Goal: Task Accomplishment & Management: Manage account settings

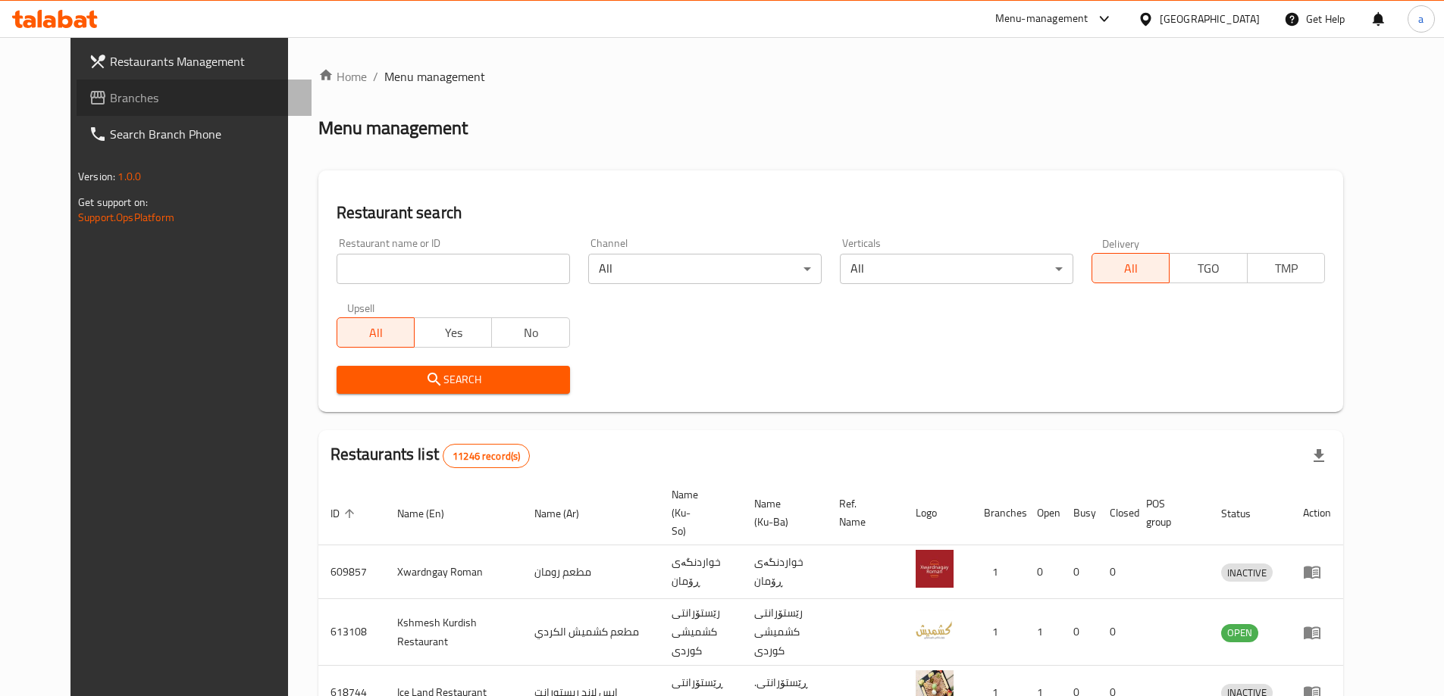
click at [110, 90] on span "Branches" at bounding box center [204, 98] width 189 height 18
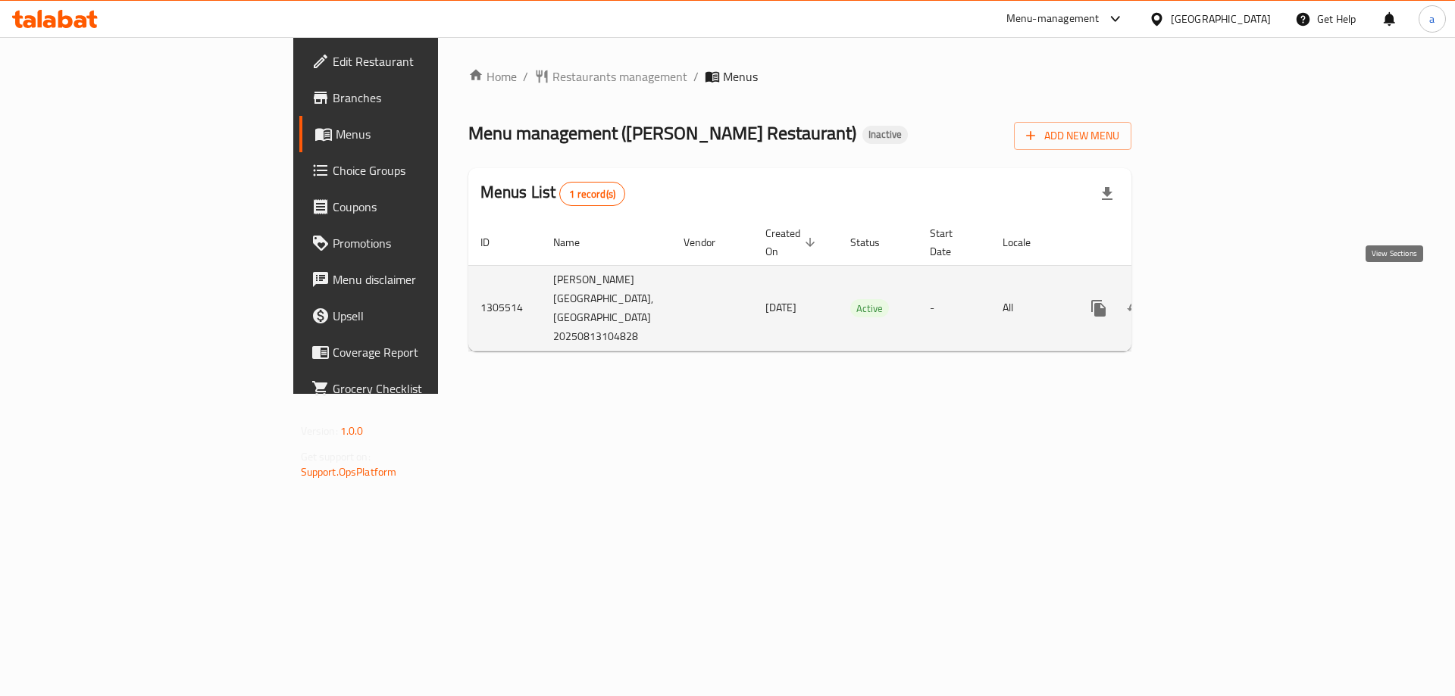
click at [1217, 299] on icon "enhanced table" at bounding box center [1208, 308] width 18 height 18
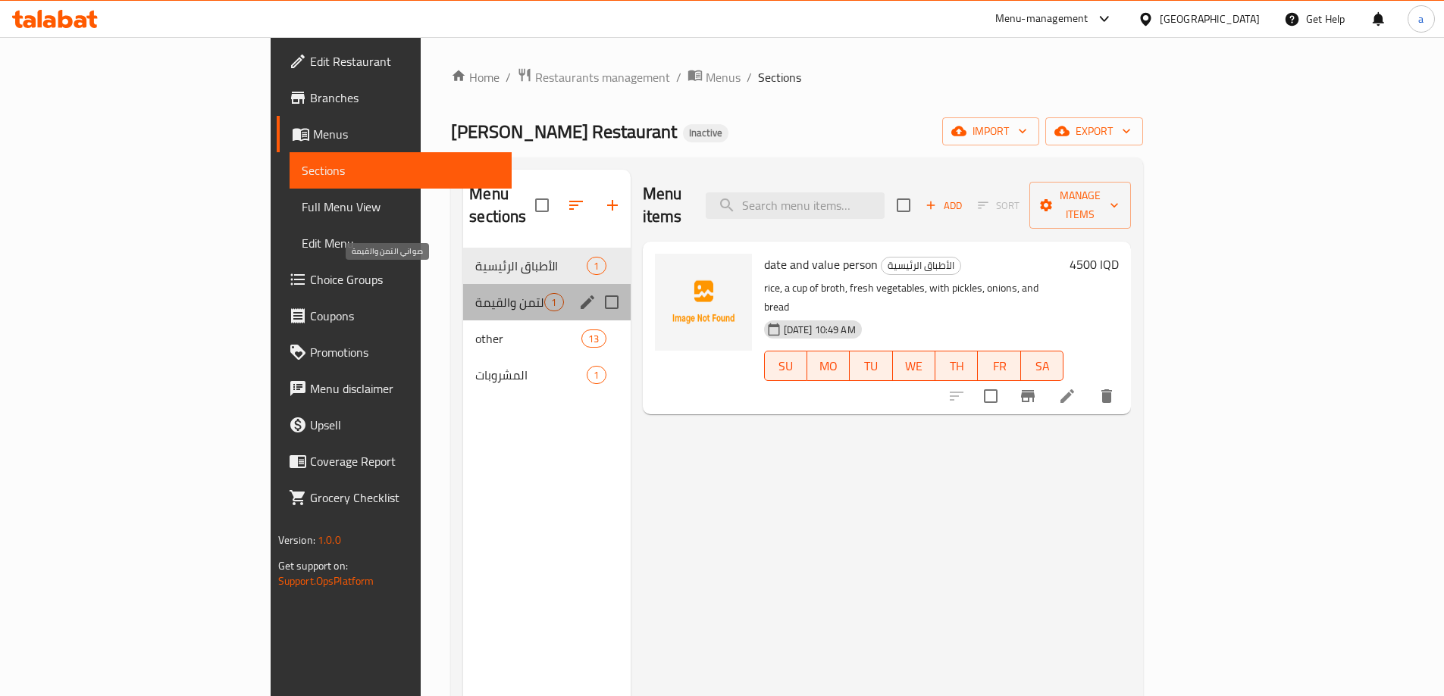
click at [475, 293] on span "صواني التمن والقيمة" at bounding box center [509, 302] width 69 height 18
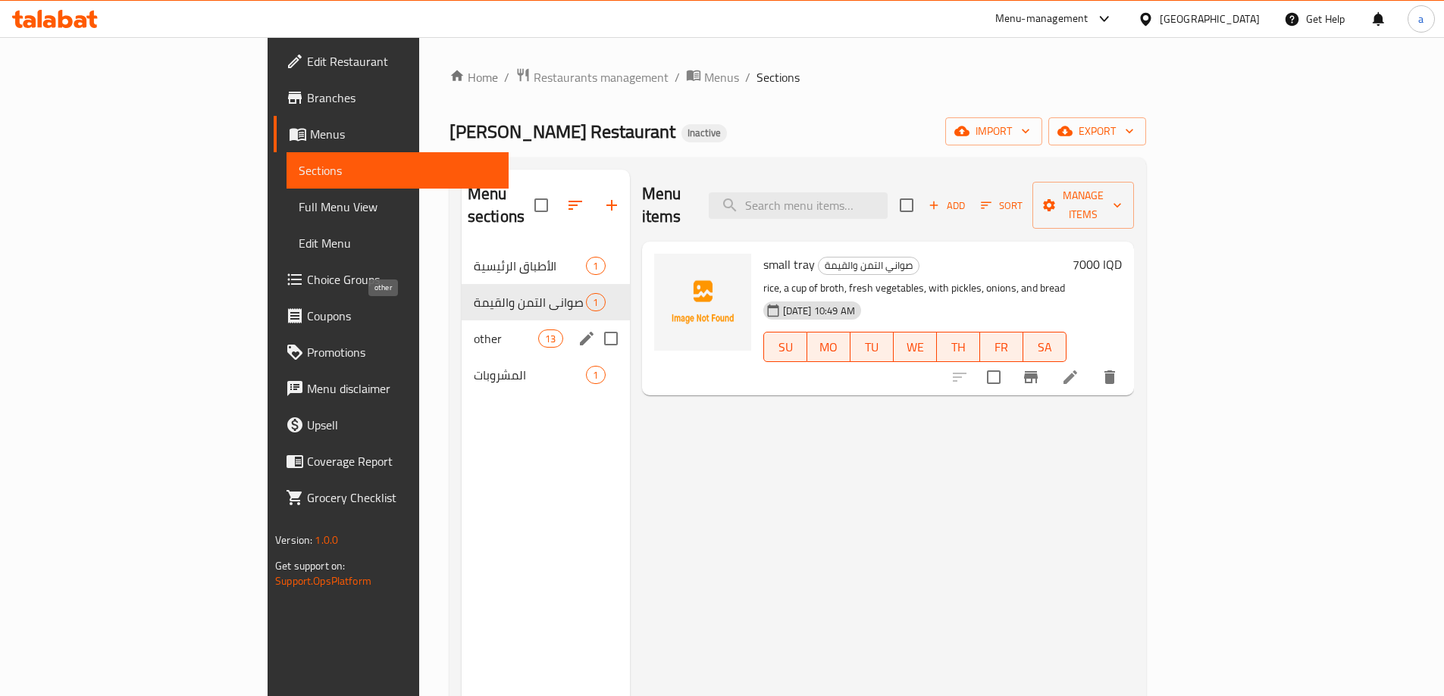
click at [474, 330] on span "other" at bounding box center [506, 339] width 64 height 18
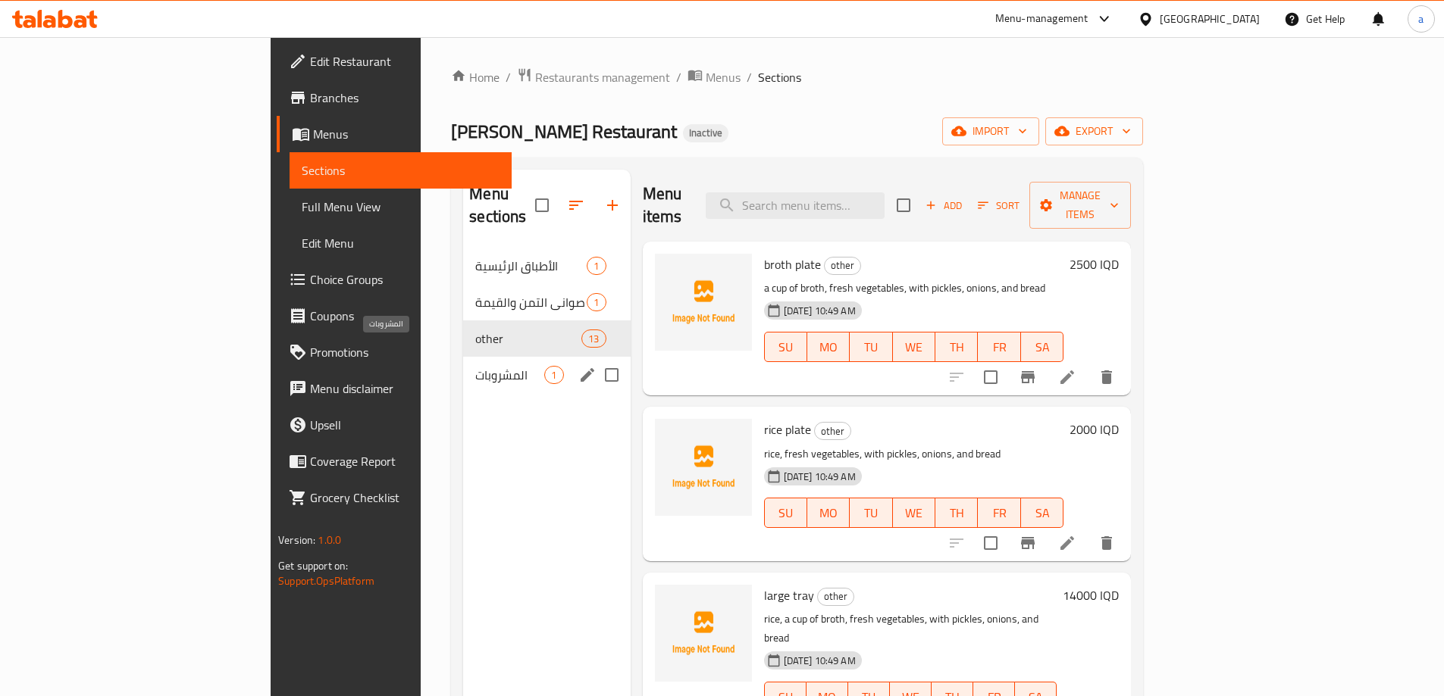
click at [475, 366] on span "المشروبات" at bounding box center [509, 375] width 69 height 18
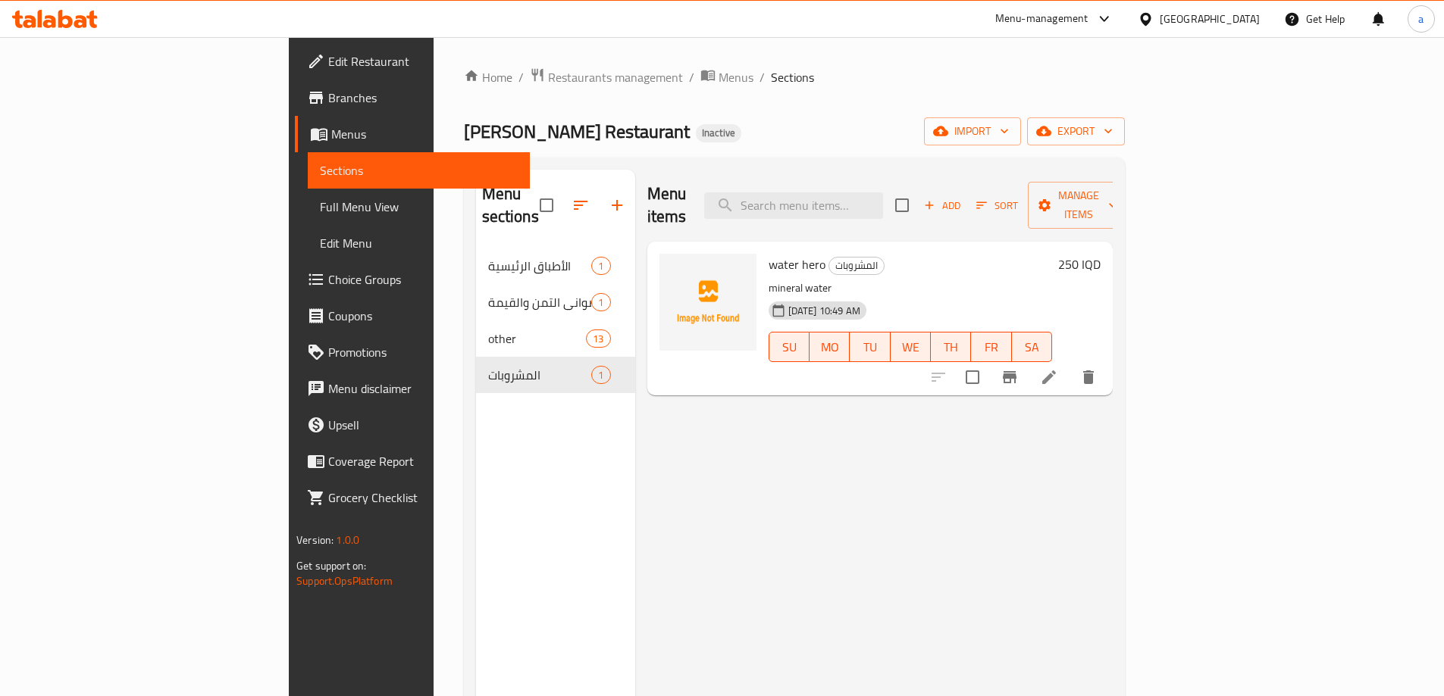
click at [331, 138] on span "Menus" at bounding box center [424, 134] width 186 height 18
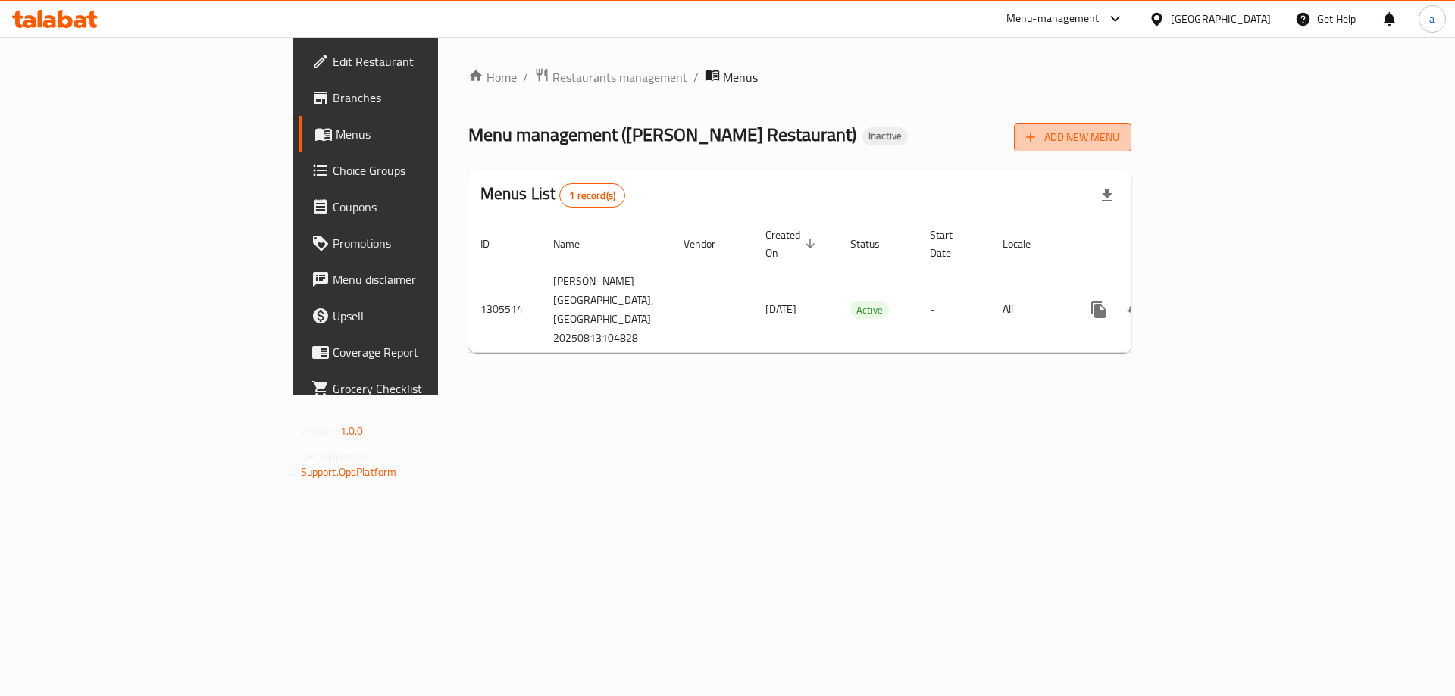
click at [1119, 133] on span "Add New Menu" at bounding box center [1072, 137] width 93 height 19
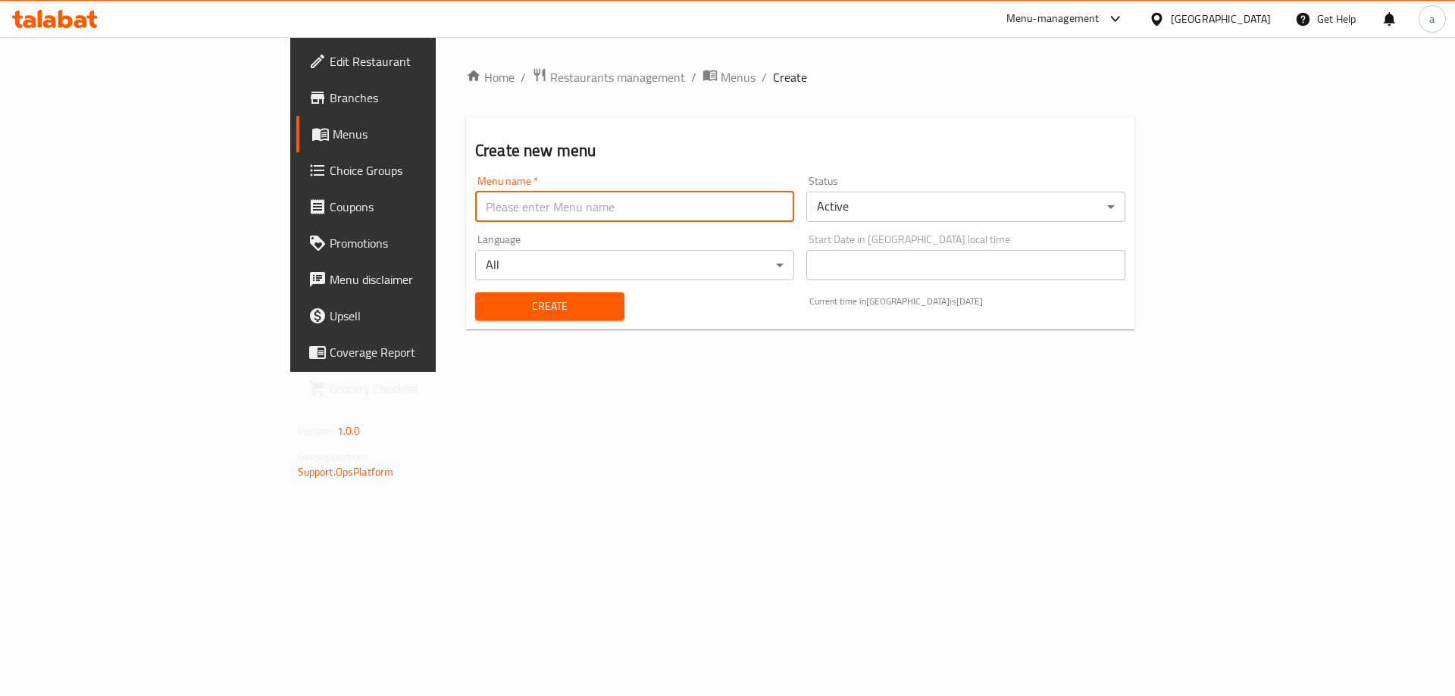
click at [511, 202] on input "text" at bounding box center [634, 207] width 319 height 30
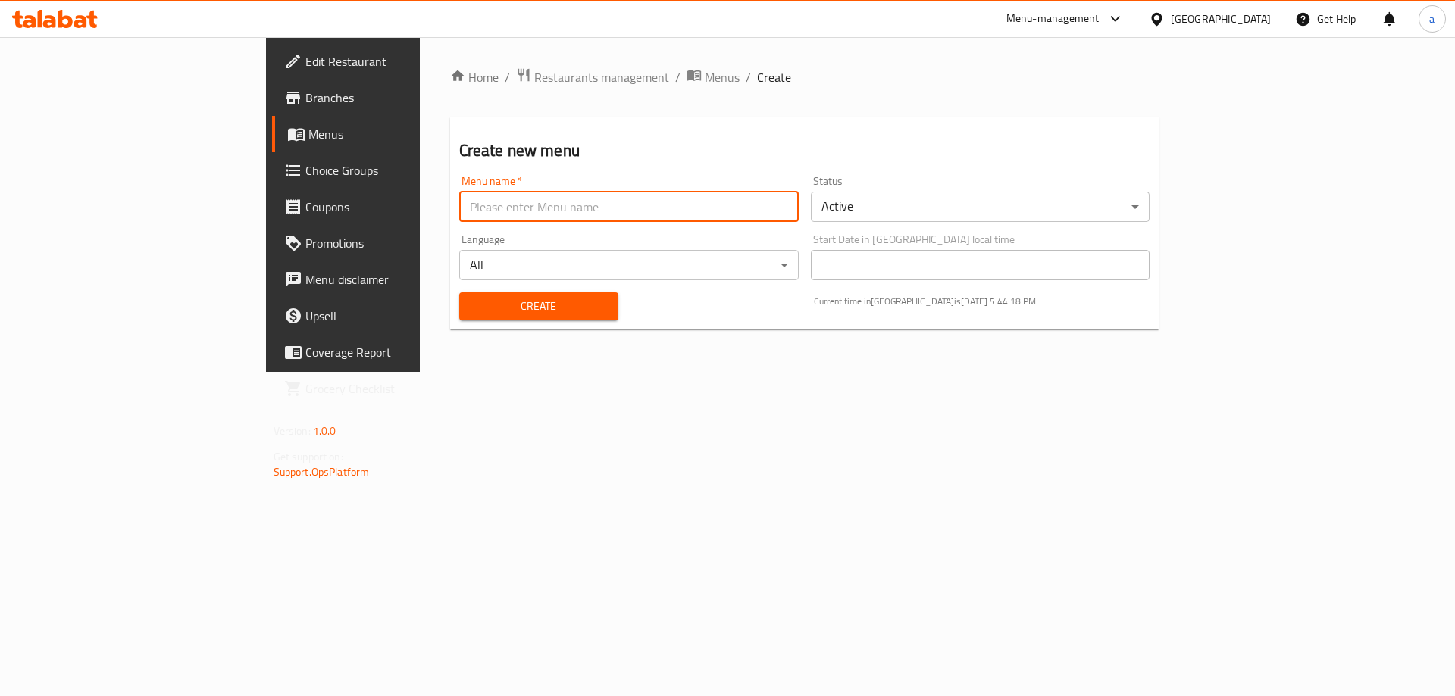
type input "amna"
click at [490, 297] on span "Create" at bounding box center [538, 306] width 135 height 19
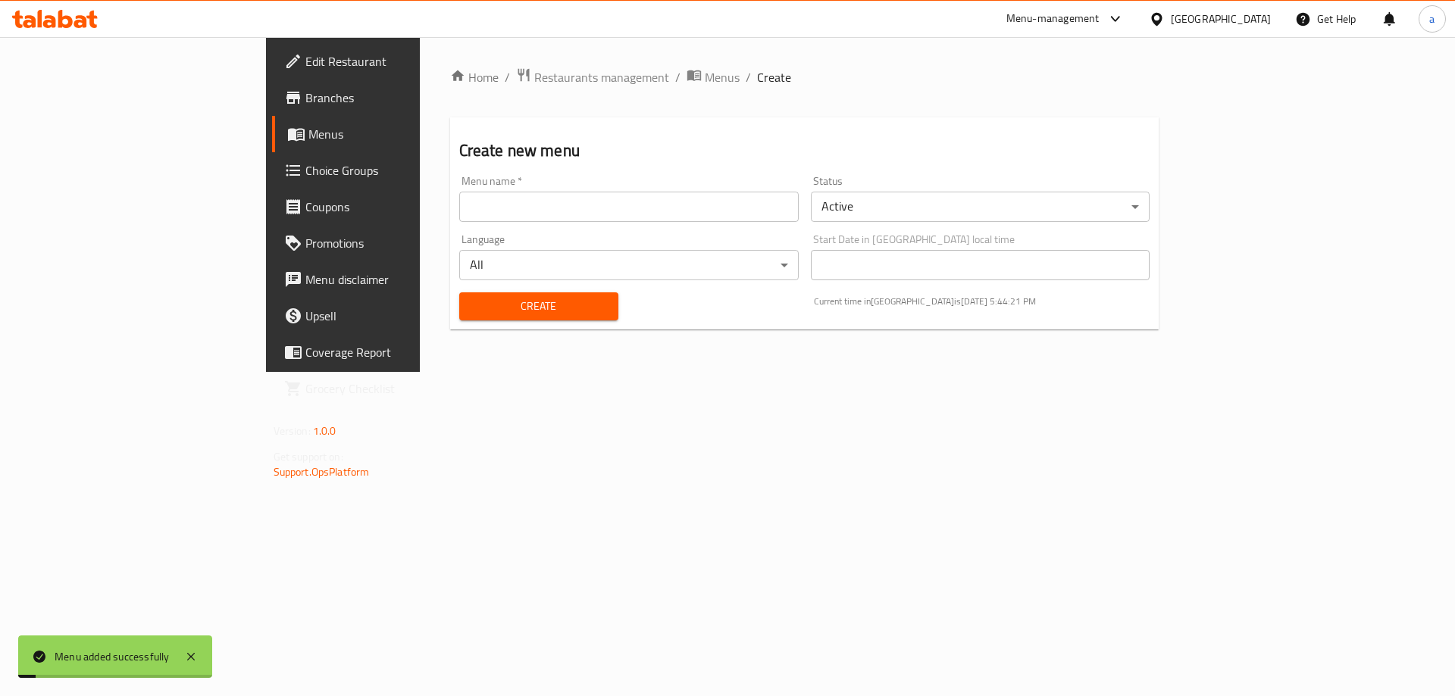
click at [272, 149] on link "Menus" at bounding box center [390, 134] width 237 height 36
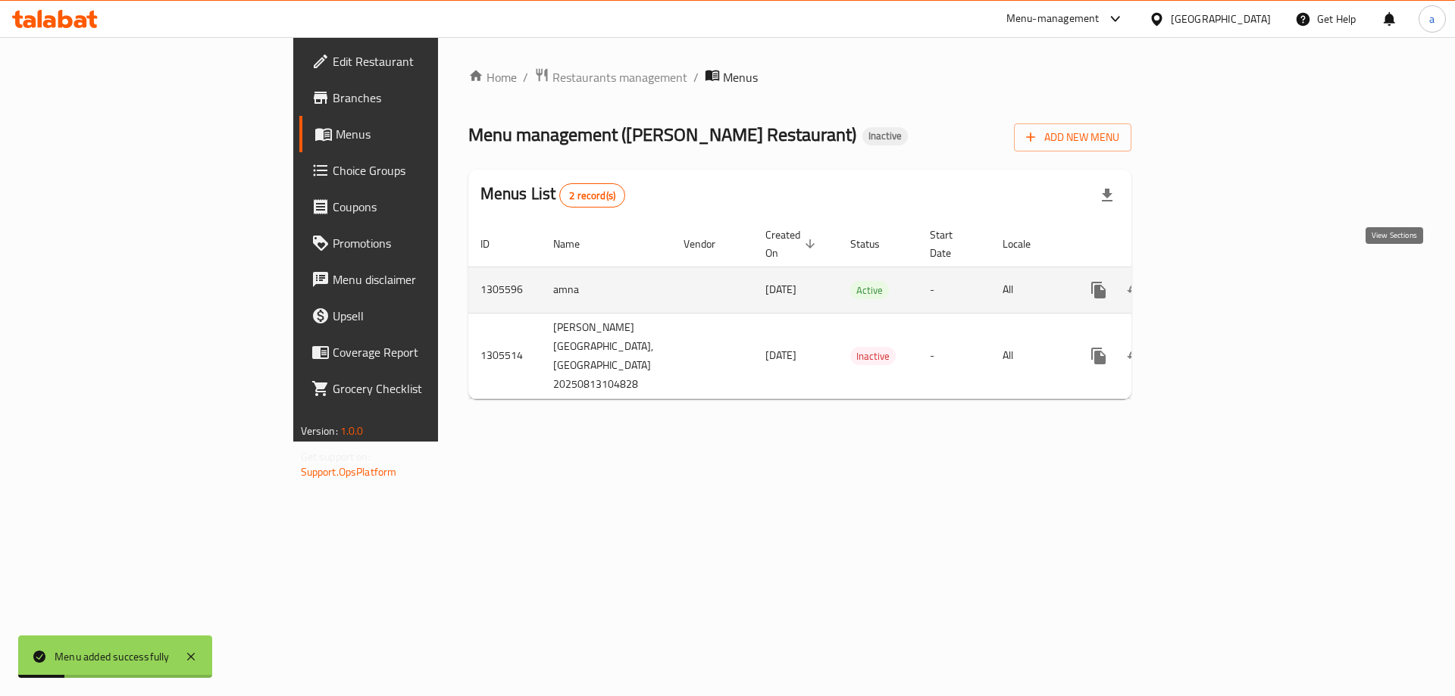
click at [1217, 281] on icon "enhanced table" at bounding box center [1208, 290] width 18 height 18
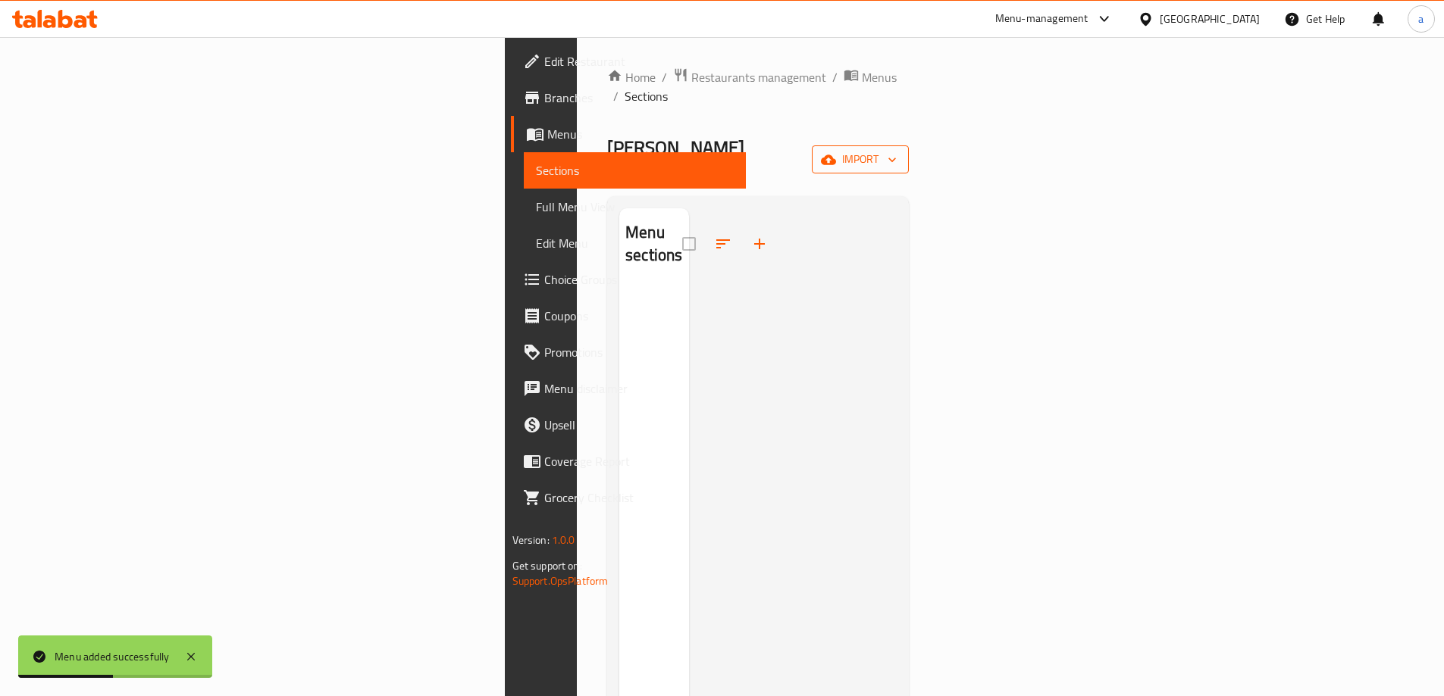
click at [836, 155] on icon "button" at bounding box center [828, 160] width 15 height 10
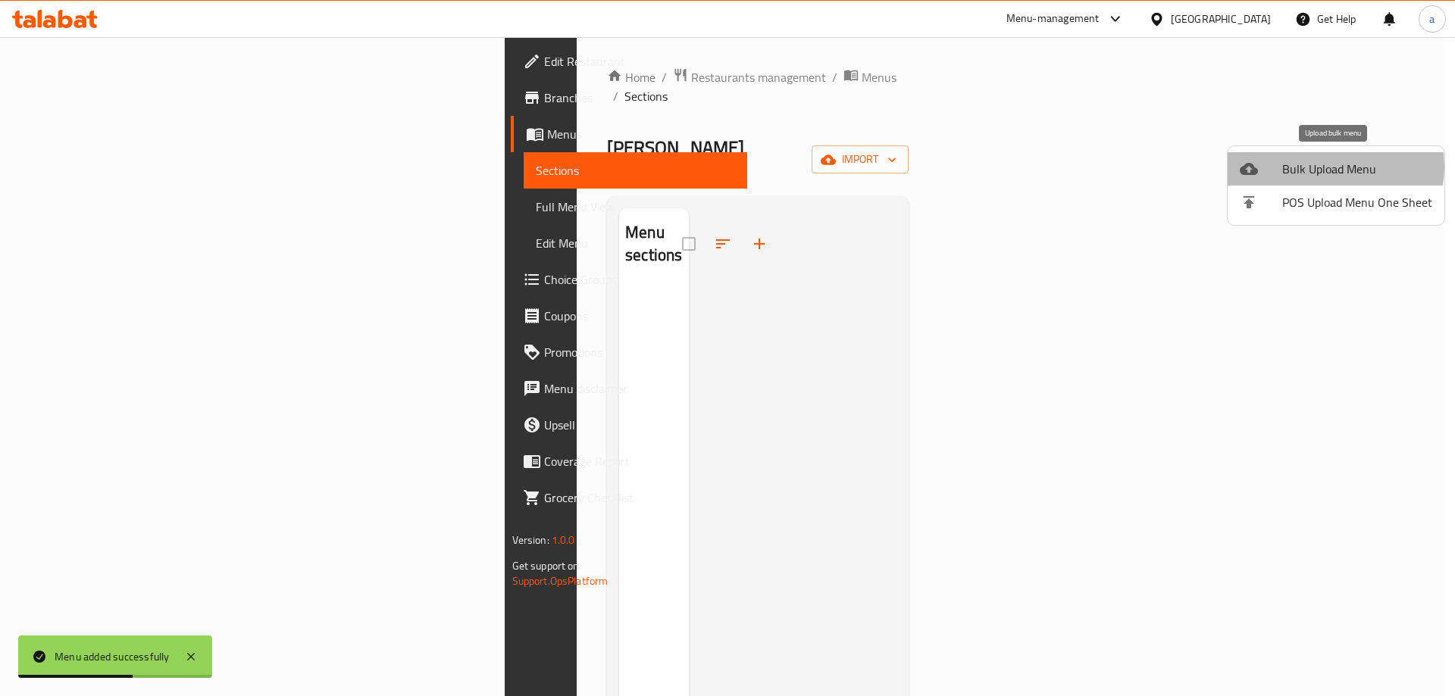
click at [1331, 167] on span "Bulk Upload Menu" at bounding box center [1357, 169] width 150 height 18
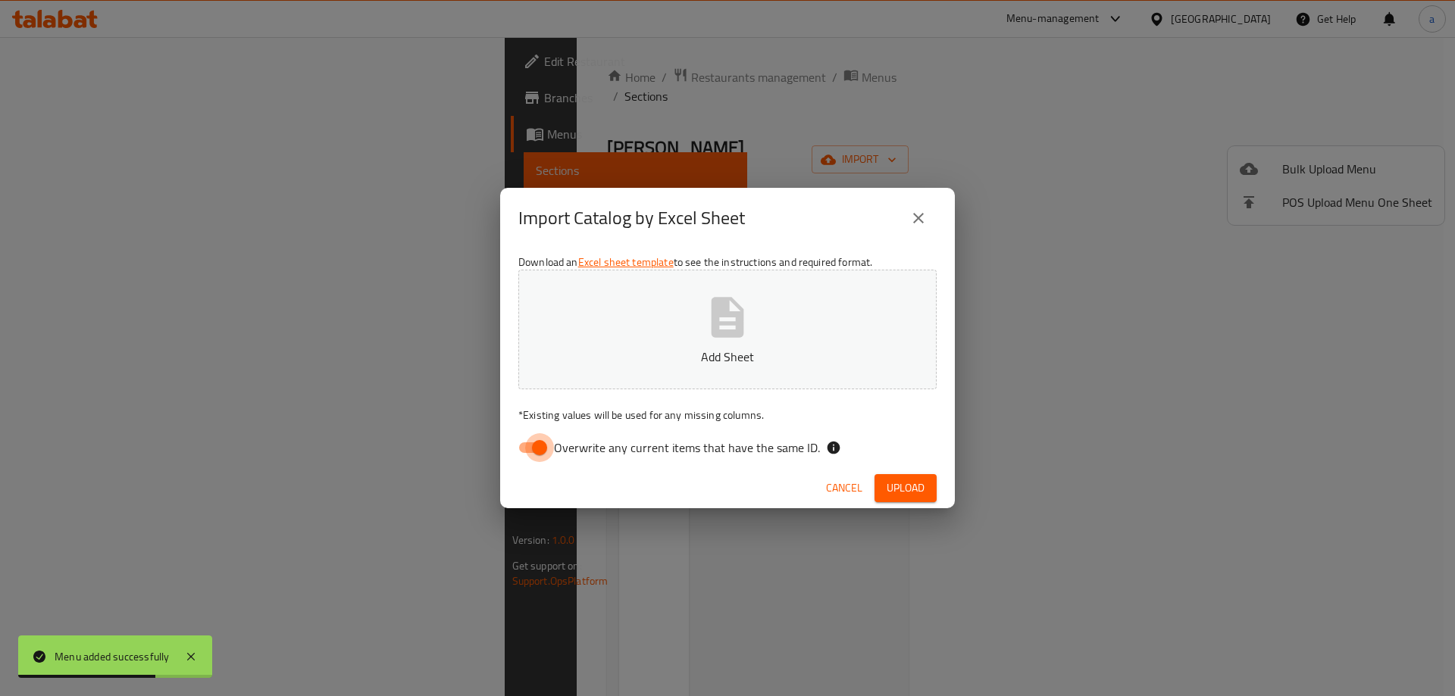
drag, startPoint x: 524, startPoint y: 457, endPoint x: 531, endPoint y: 446, distance: 13.3
click at [524, 457] on input "Overwrite any current items that have the same ID." at bounding box center [539, 447] width 86 height 29
checkbox input "false"
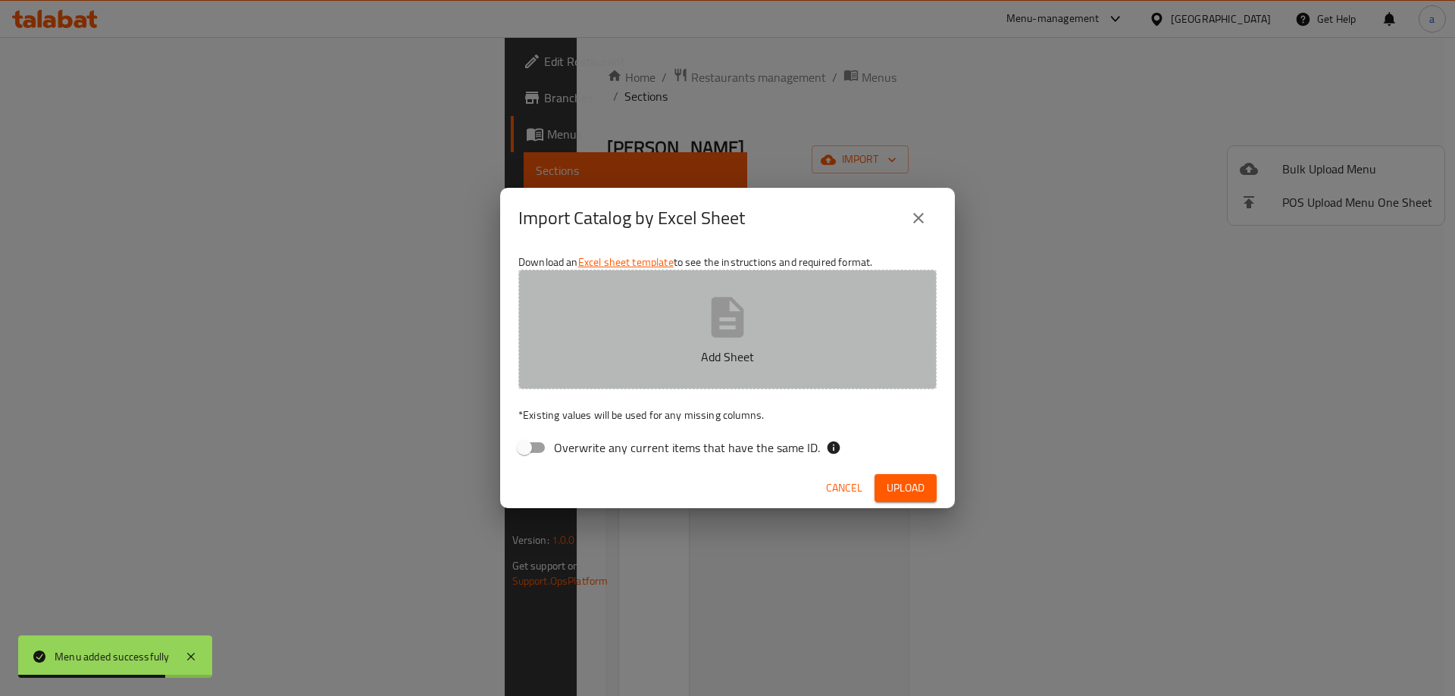
click at [606, 372] on button "Add Sheet" at bounding box center [727, 330] width 418 height 120
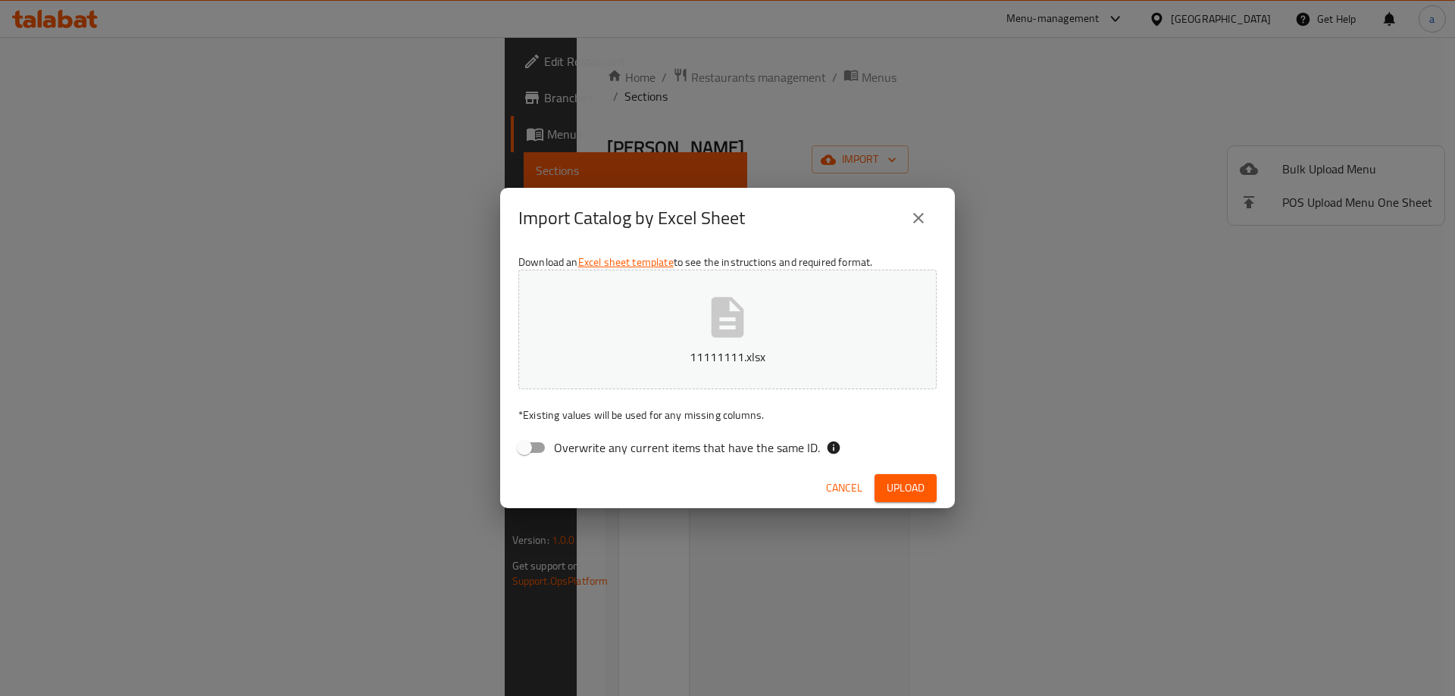
click at [925, 482] on button "Upload" at bounding box center [906, 488] width 62 height 28
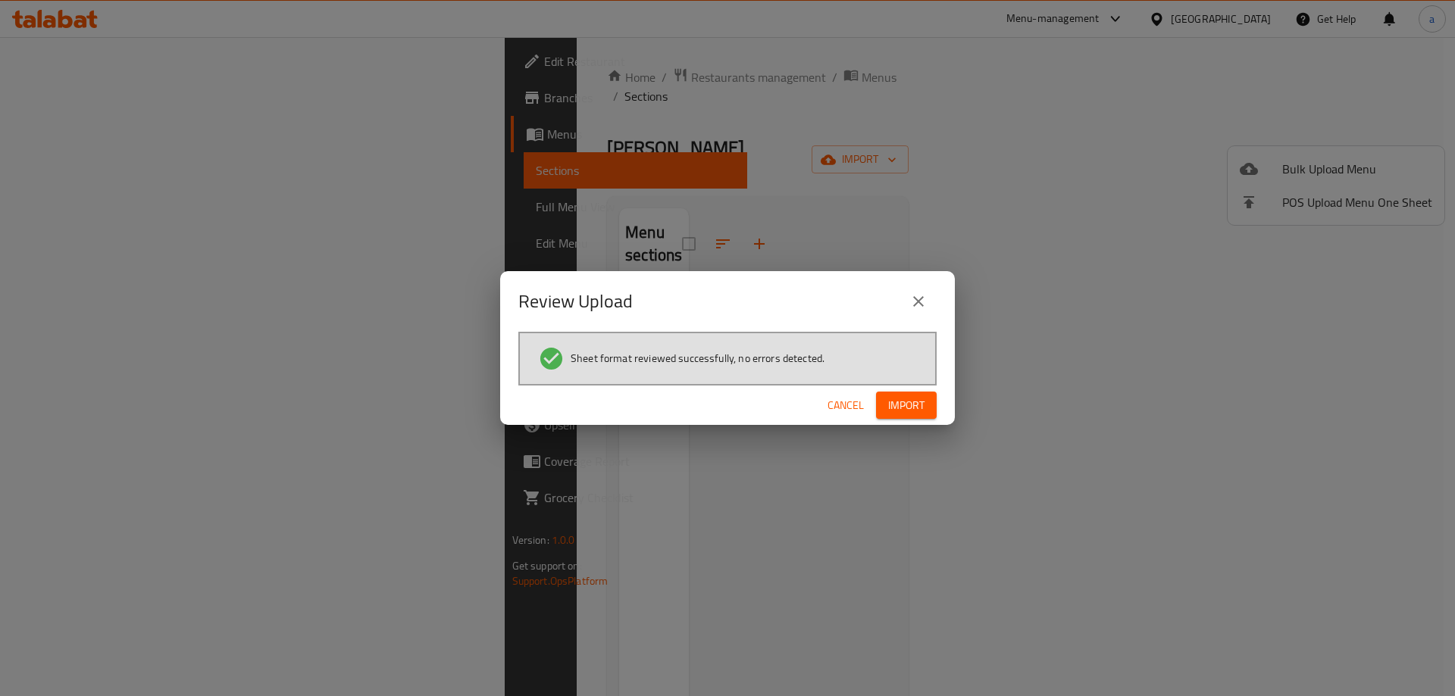
click at [909, 412] on span "Import" at bounding box center [906, 405] width 36 height 19
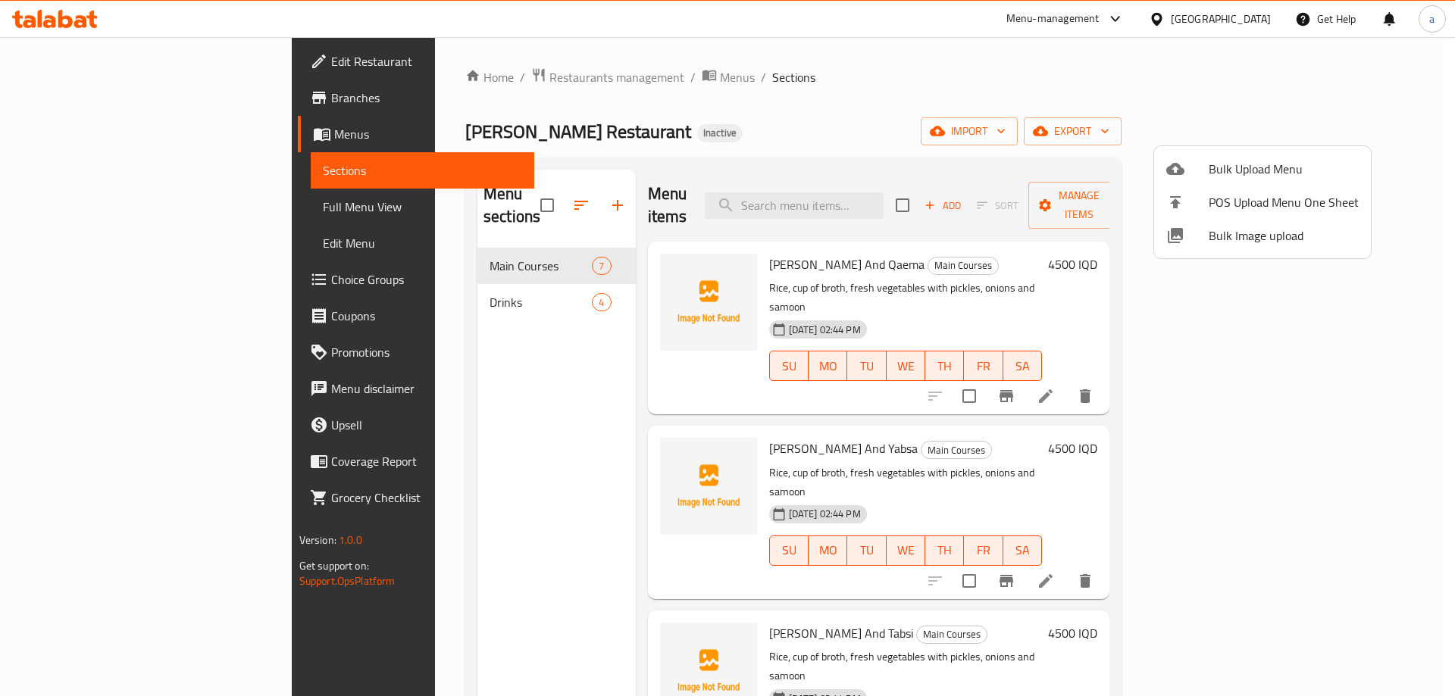
click at [412, 285] on div at bounding box center [727, 348] width 1455 height 696
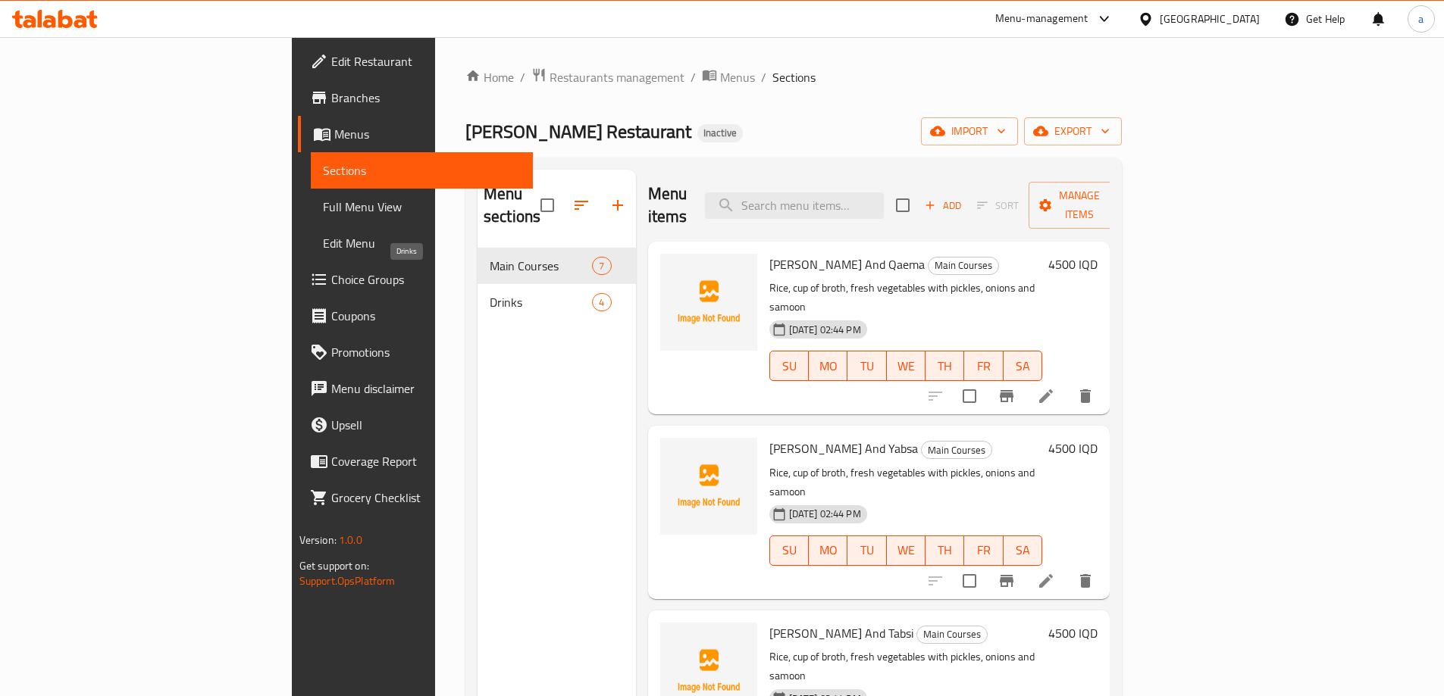
click at [490, 293] on span "Drinks" at bounding box center [541, 302] width 102 height 18
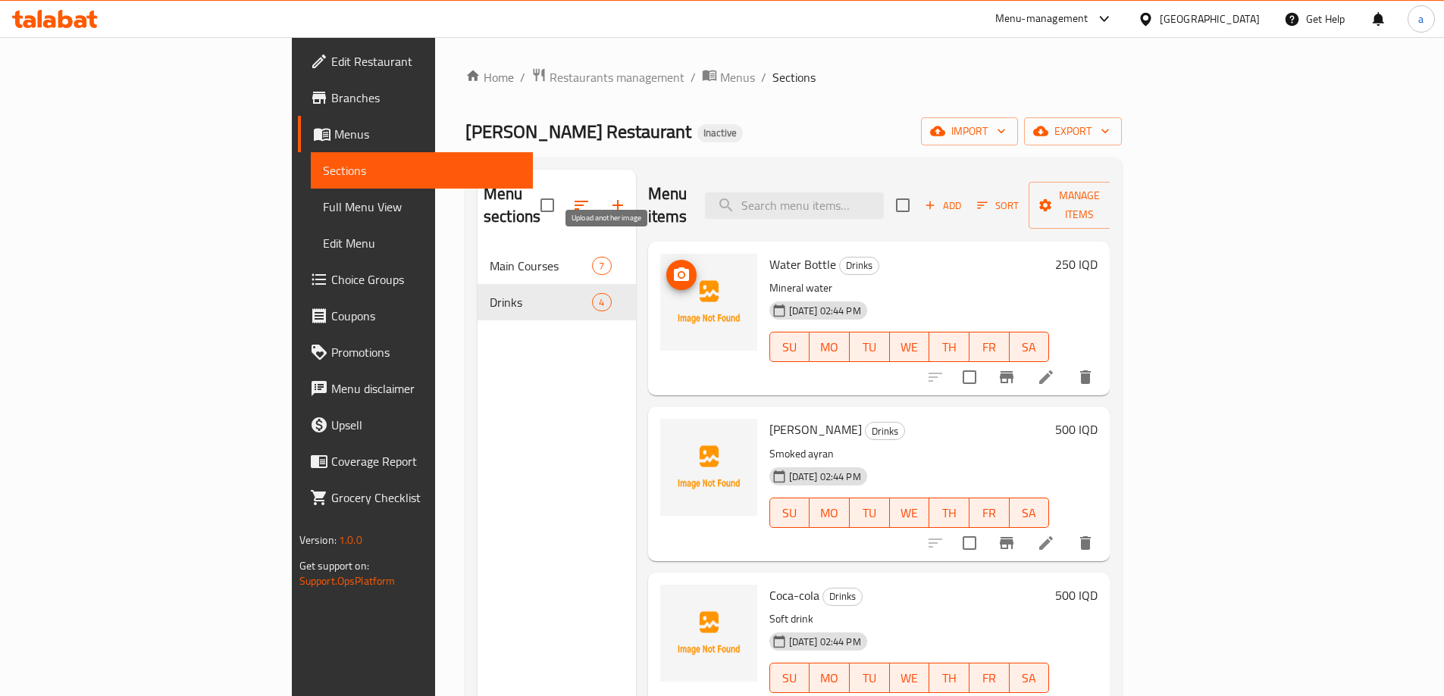
click at [672, 266] on icon "upload picture" at bounding box center [681, 275] width 18 height 18
click at [674, 433] on icon "upload picture" at bounding box center [681, 440] width 15 height 14
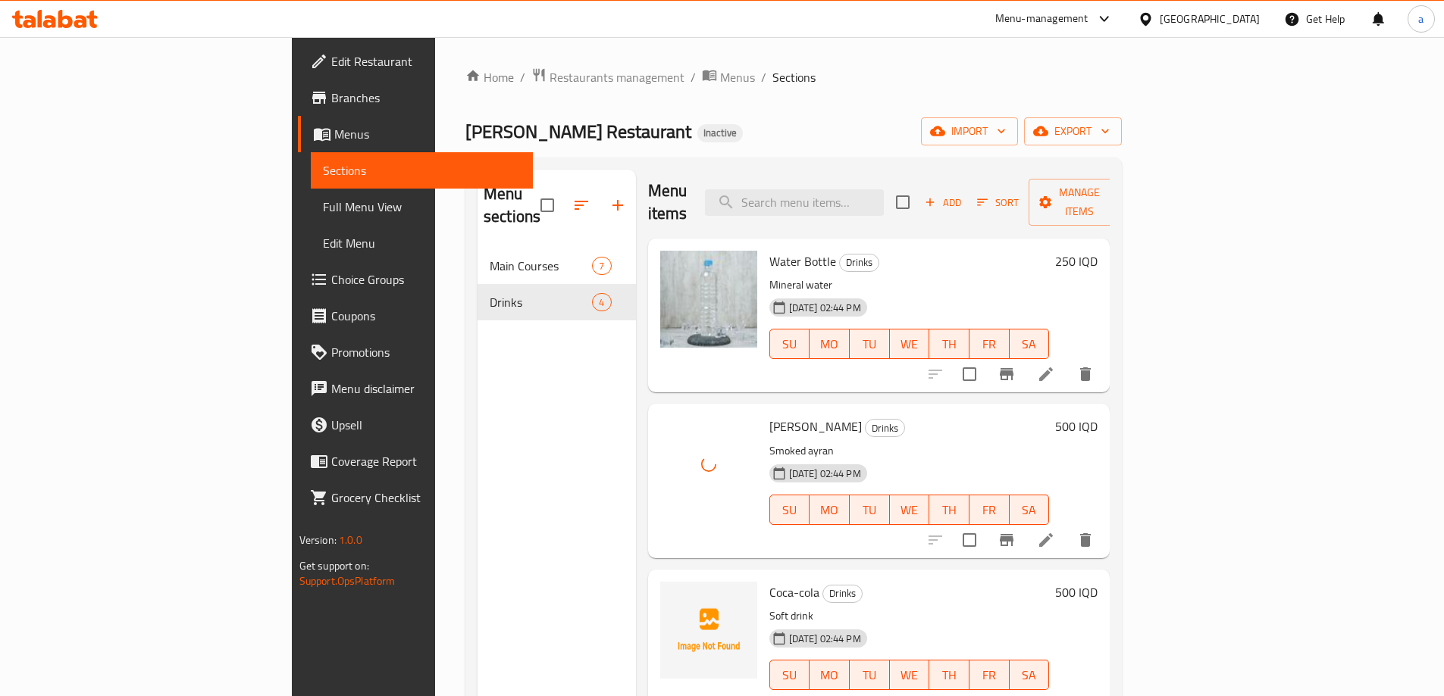
scroll to position [4, 0]
click at [674, 595] on icon "upload picture" at bounding box center [681, 602] width 15 height 14
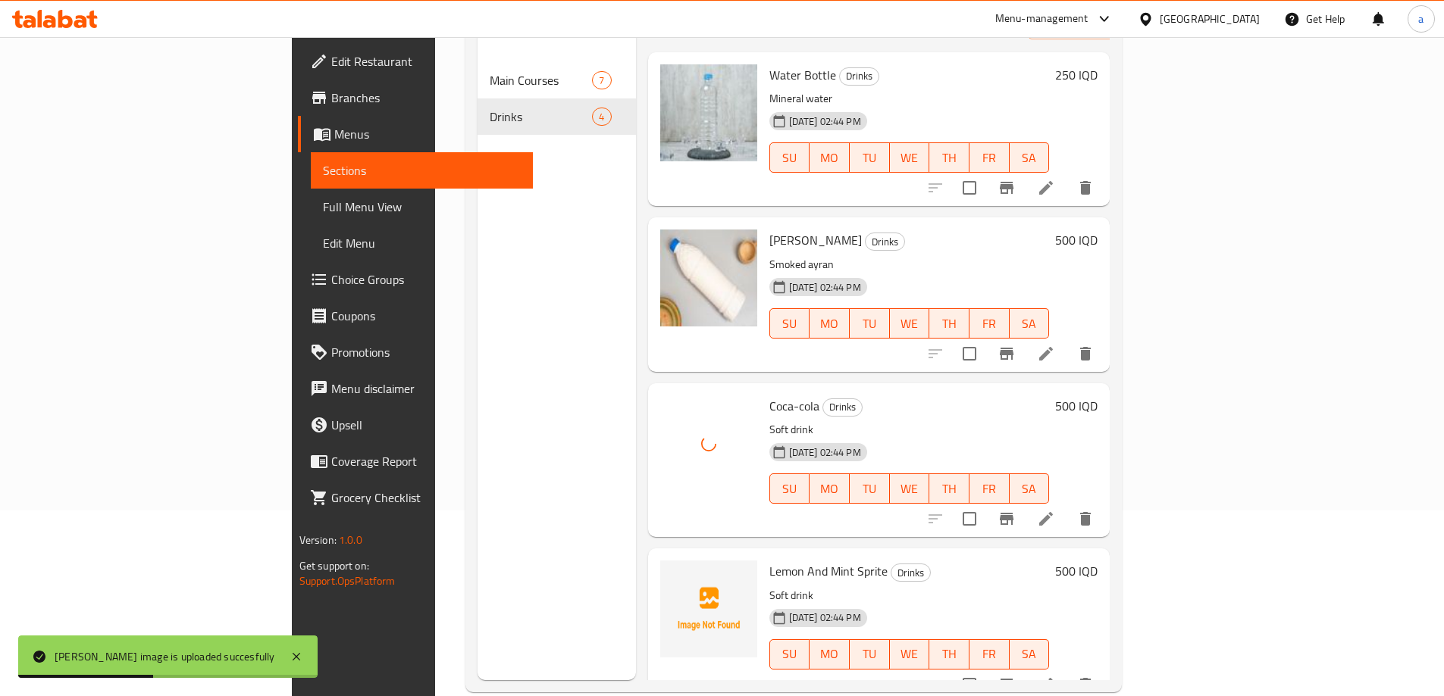
scroll to position [212, 0]
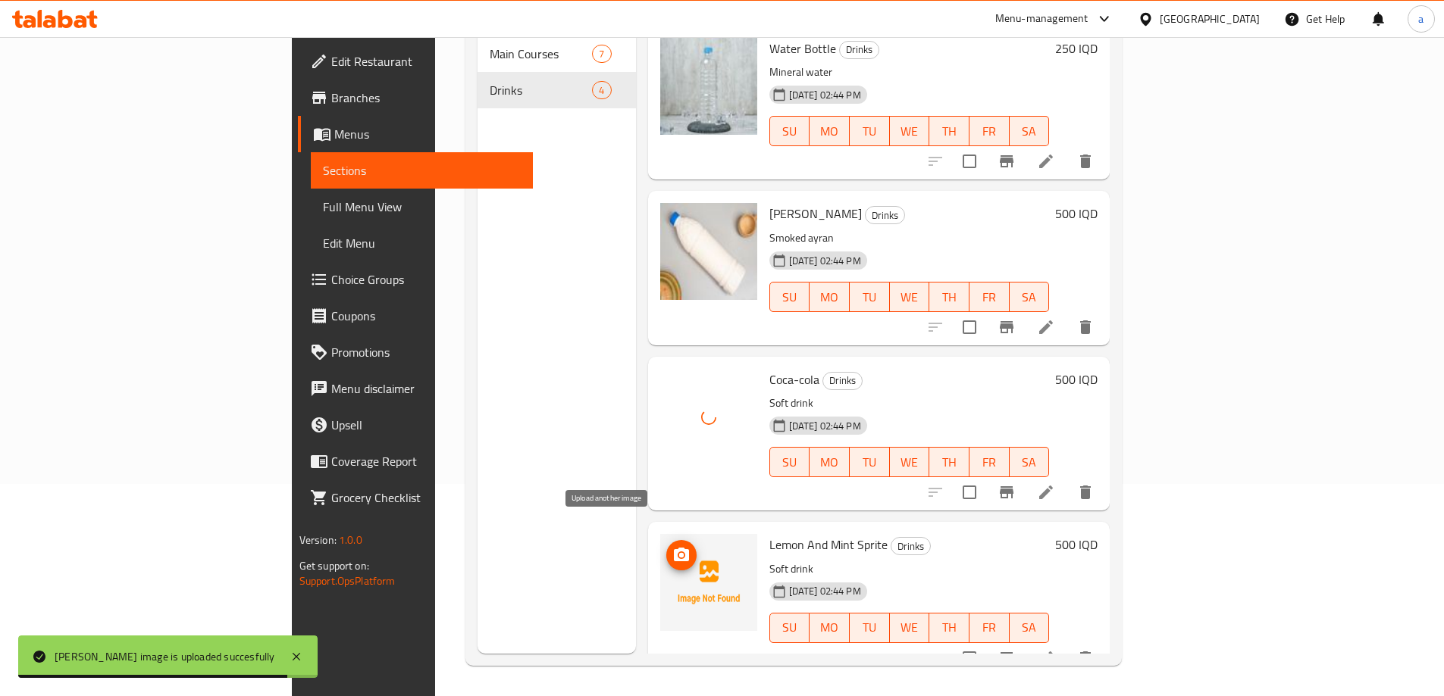
click at [674, 548] on icon "upload picture" at bounding box center [681, 555] width 15 height 14
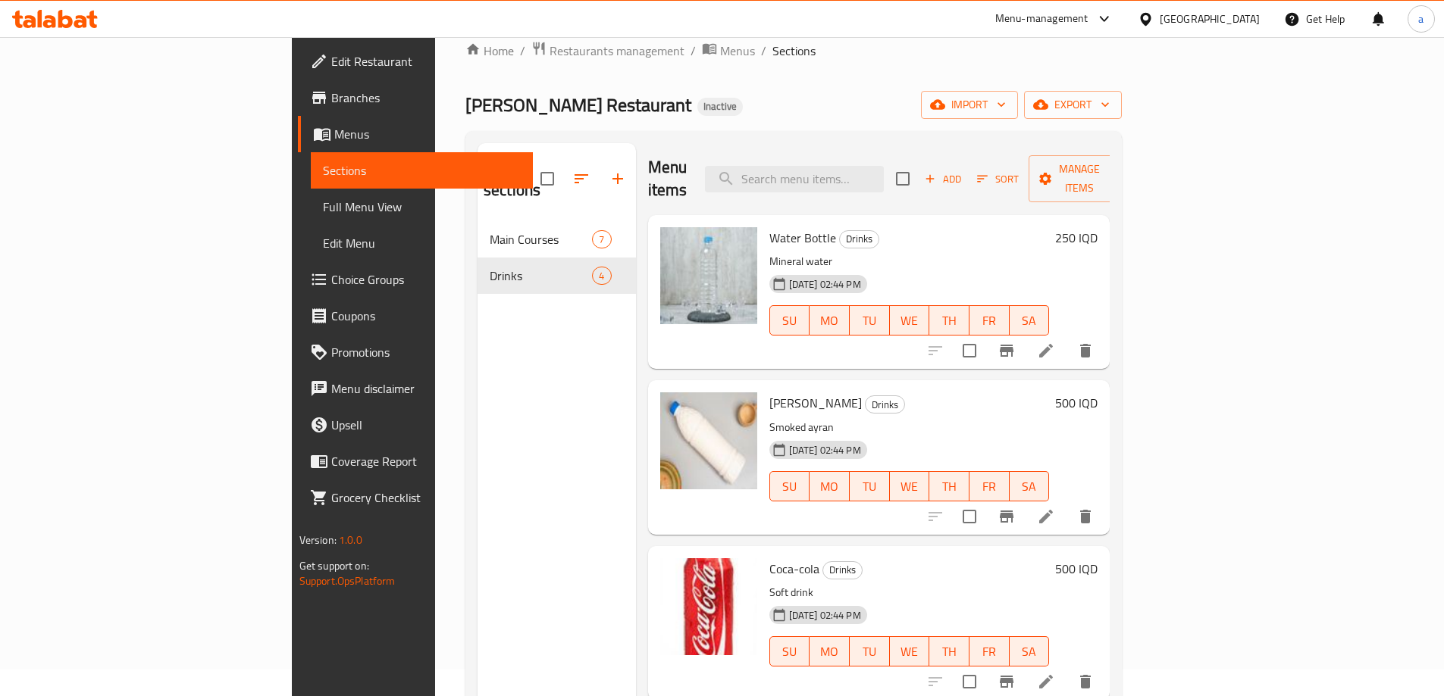
scroll to position [0, 0]
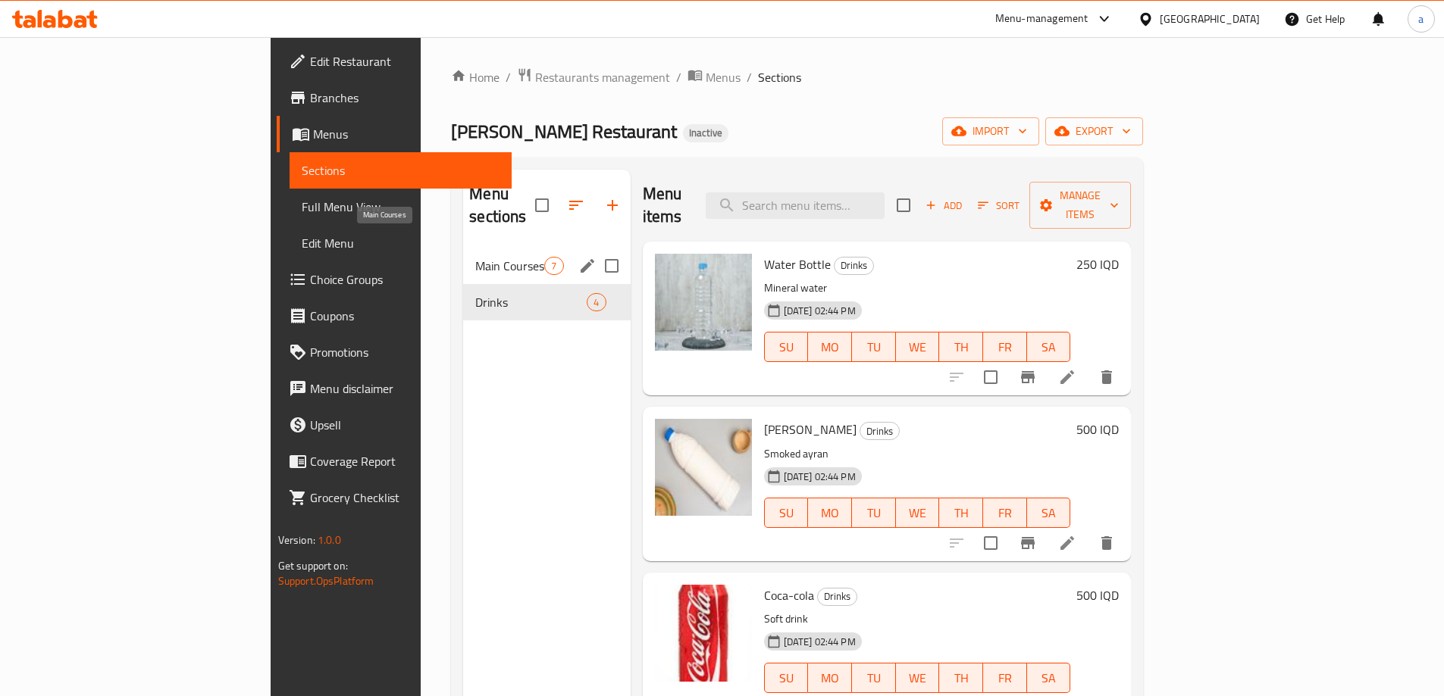
click at [475, 257] on span "Main Courses" at bounding box center [509, 266] width 69 height 18
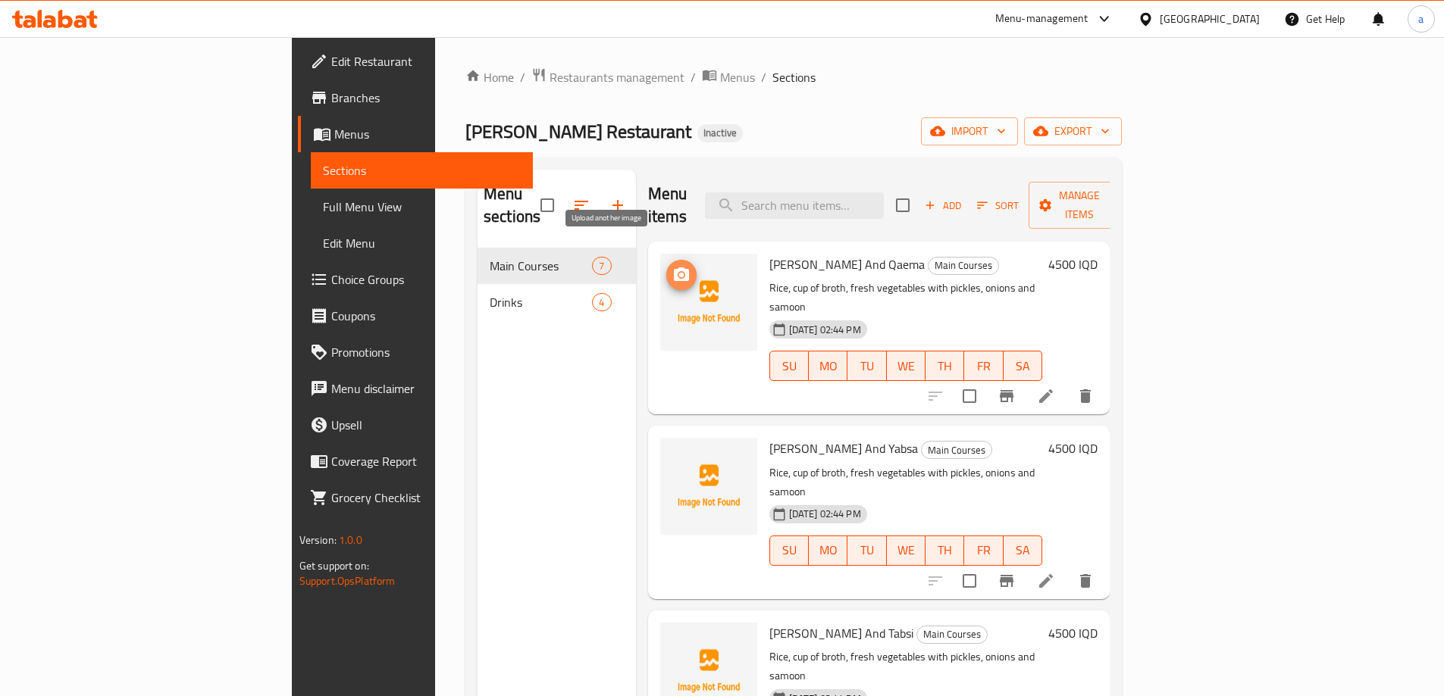
click at [666, 266] on span "upload picture" at bounding box center [681, 275] width 30 height 18
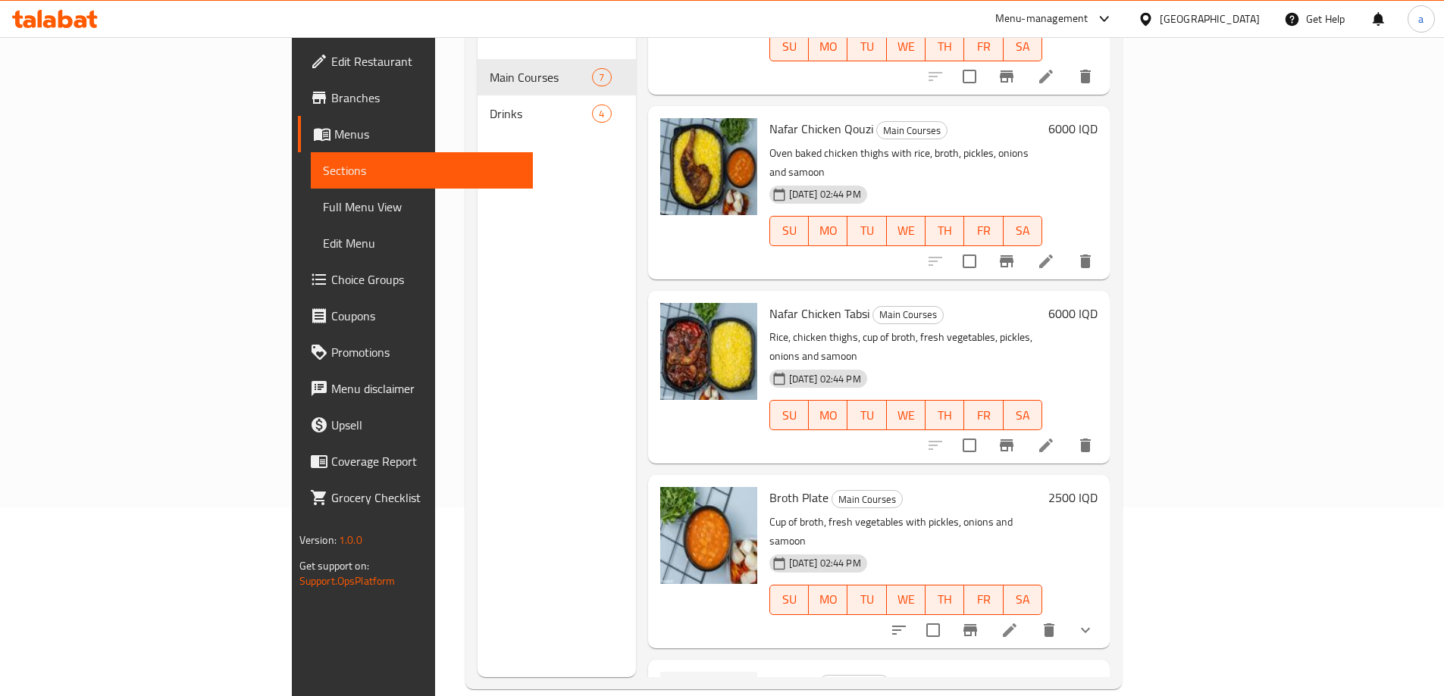
scroll to position [212, 0]
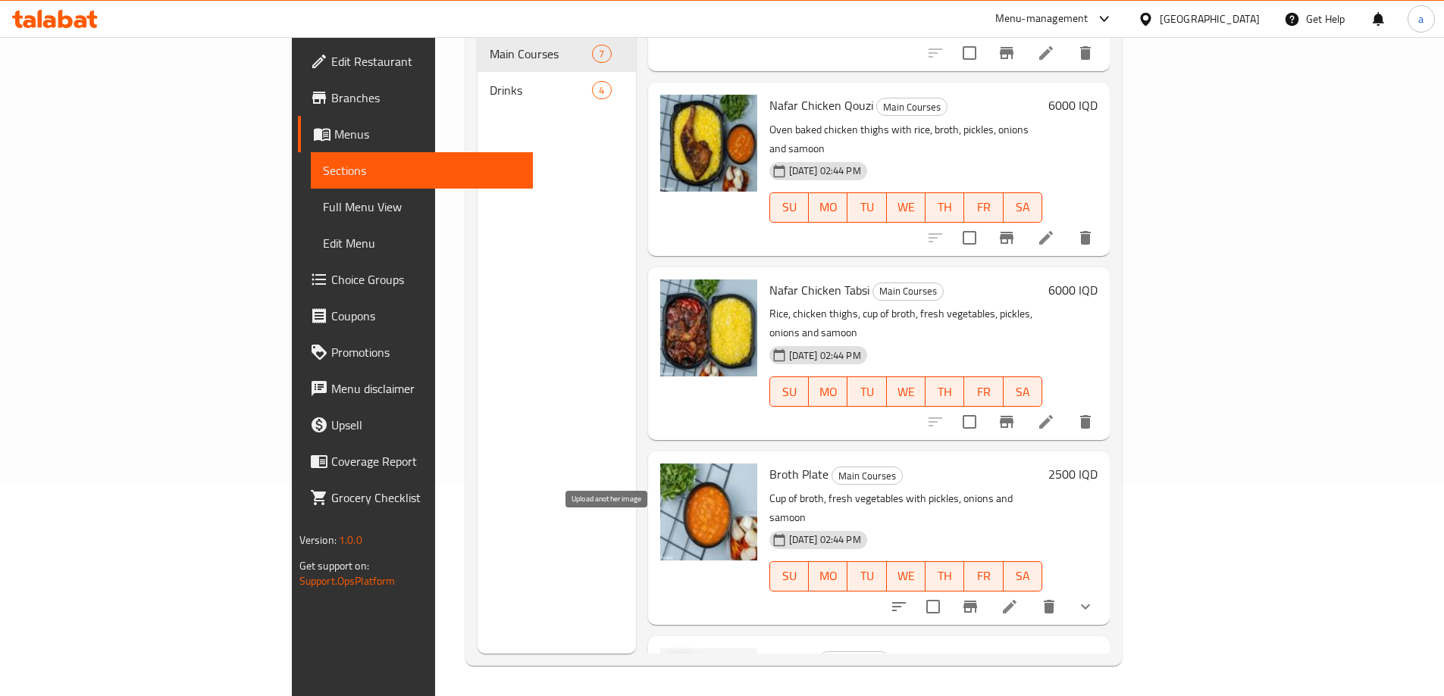
click at [674, 662] on icon "upload picture" at bounding box center [681, 669] width 15 height 14
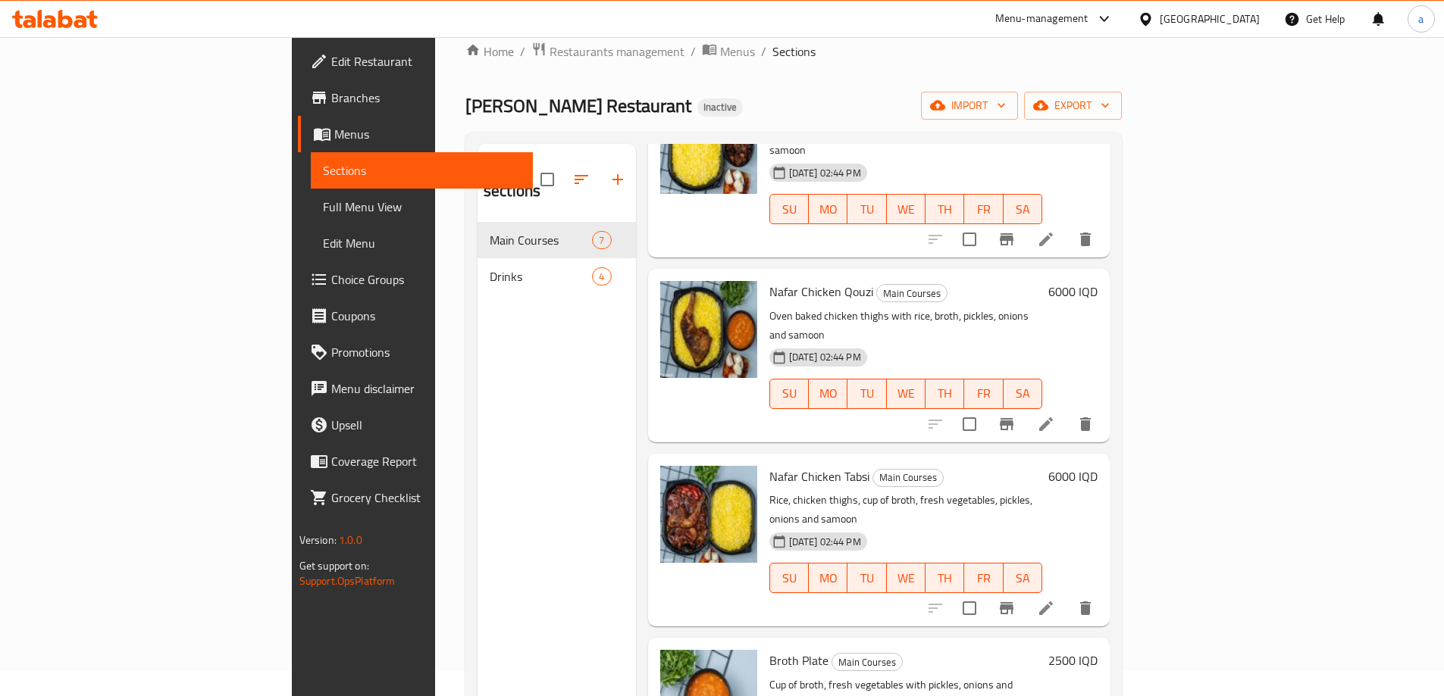
scroll to position [0, 0]
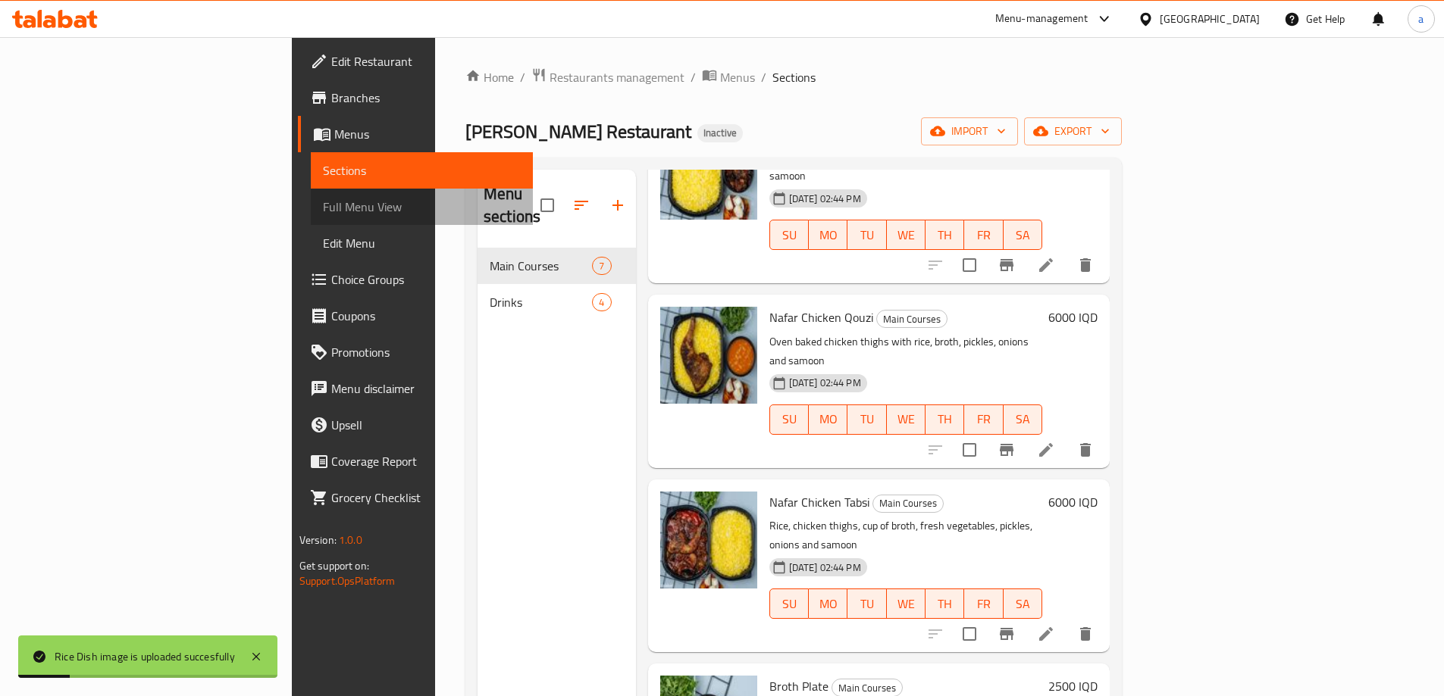
click at [311, 218] on link "Full Menu View" at bounding box center [422, 207] width 222 height 36
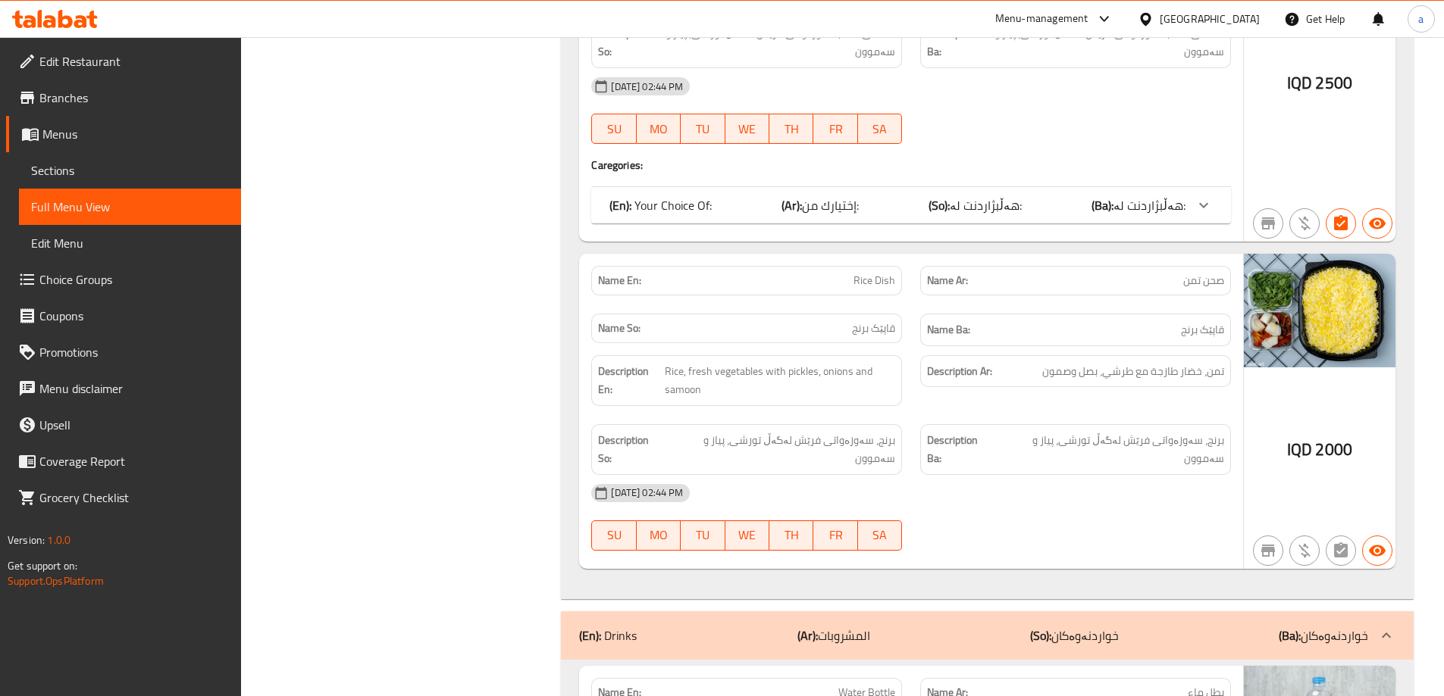
scroll to position [1819, 0]
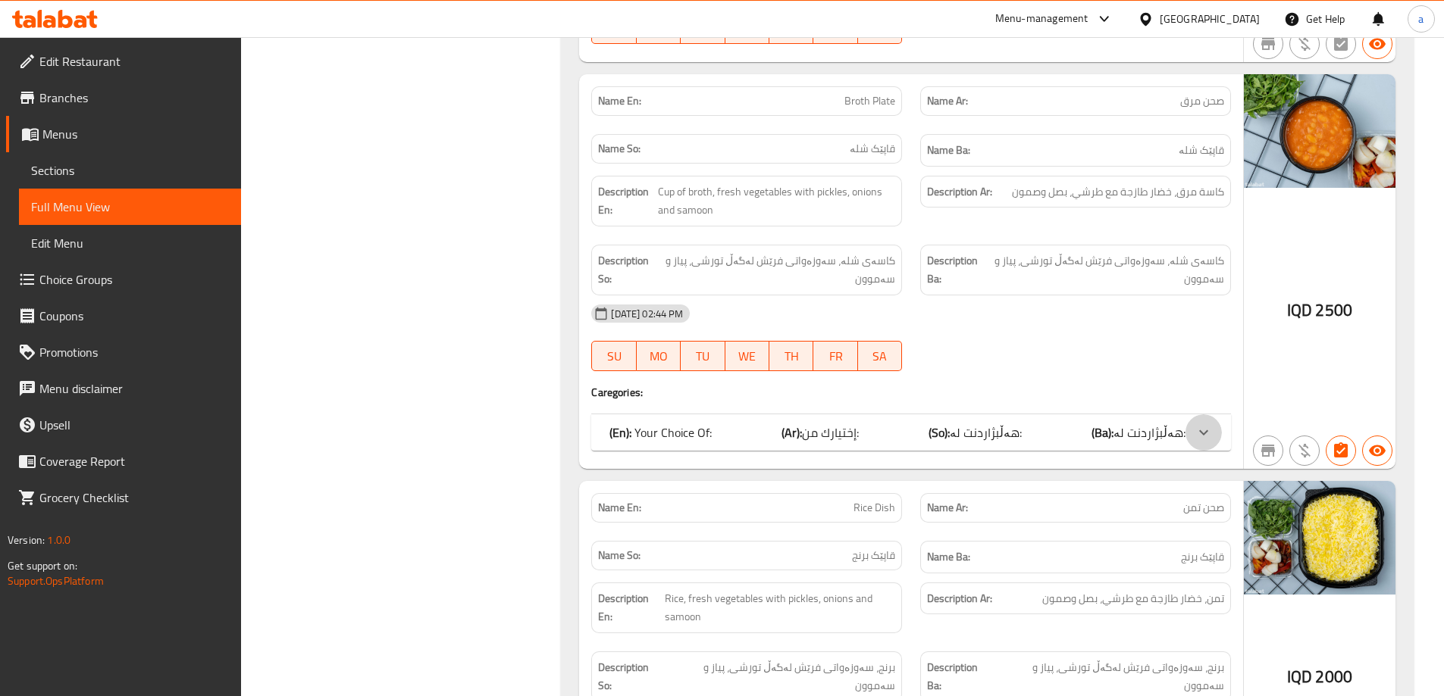
click at [1213, 437] on div at bounding box center [1203, 433] width 36 height 36
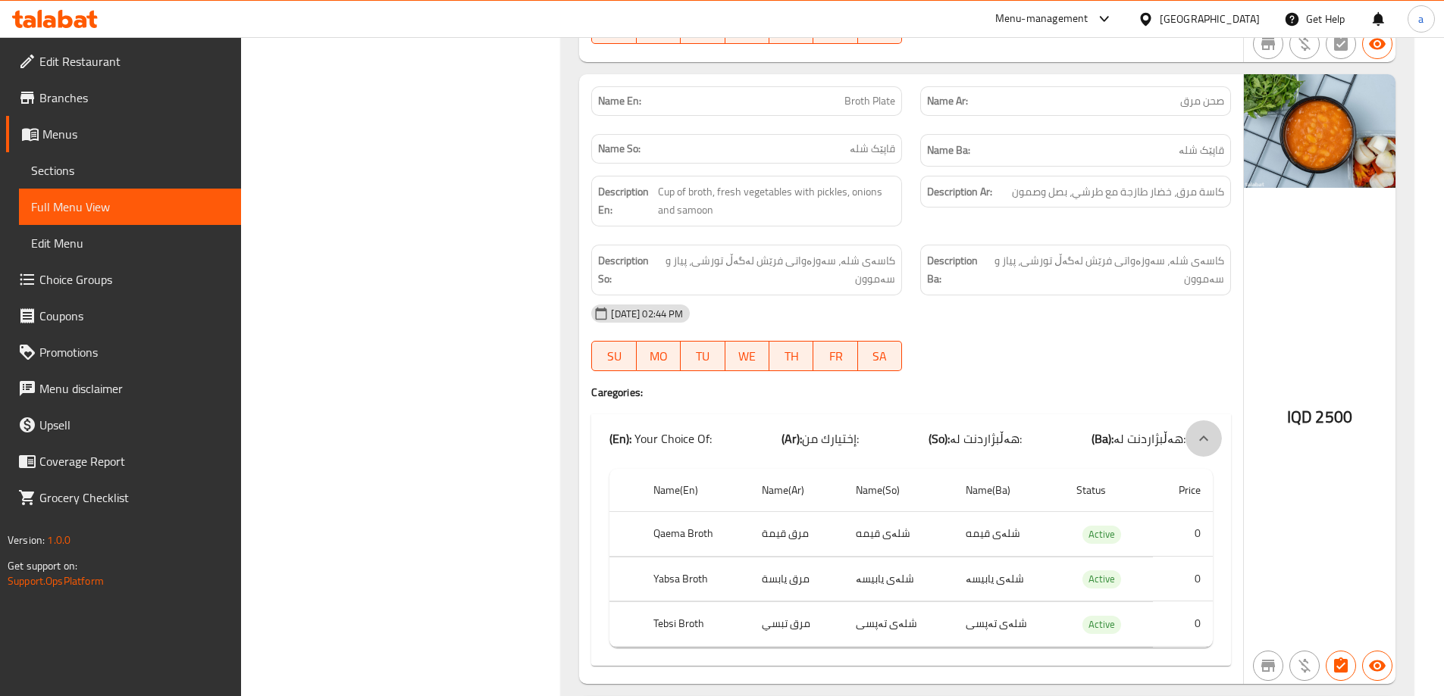
click at [1210, 433] on icon at bounding box center [1203, 439] width 18 height 18
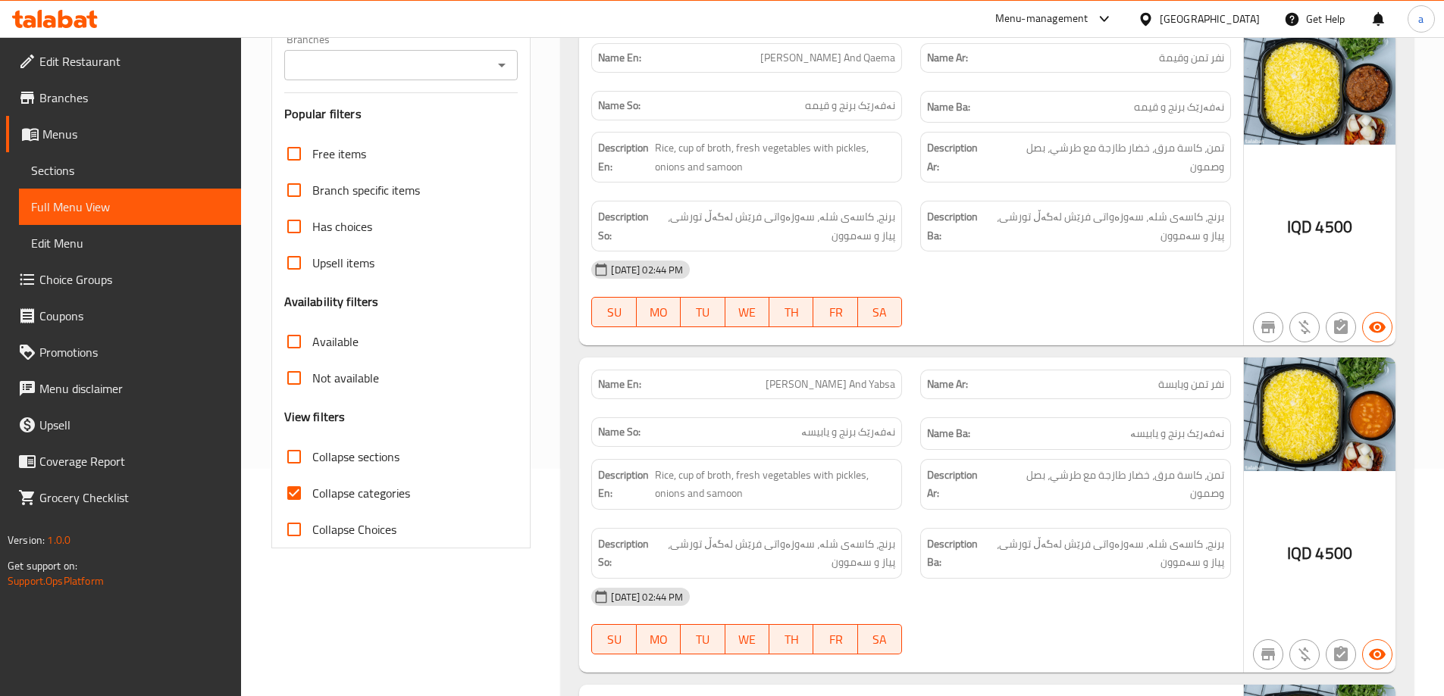
scroll to position [0, 0]
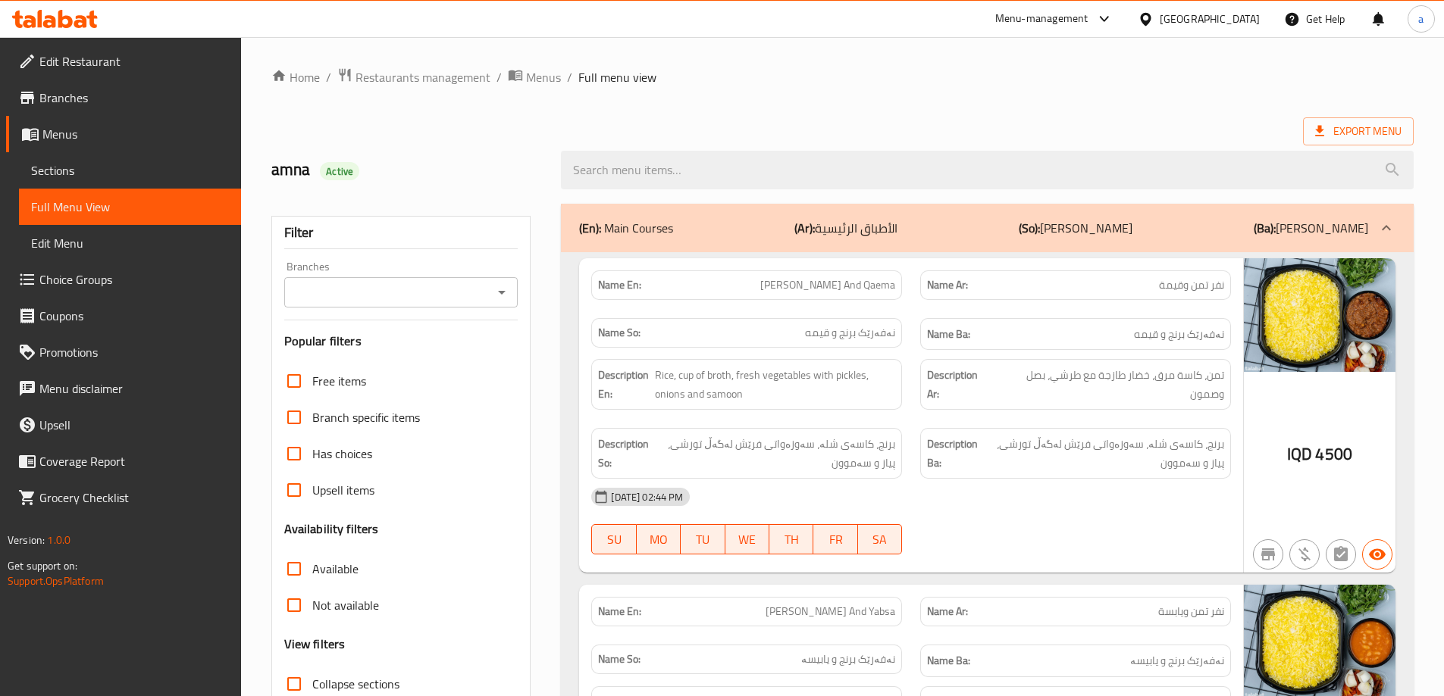
click at [748, 233] on div "(En): Main Courses (Ar): الأطباق الرئيسية (So): ژەمە سەرەکییەکان (Ba): ژەمە سەر…" at bounding box center [973, 228] width 789 height 18
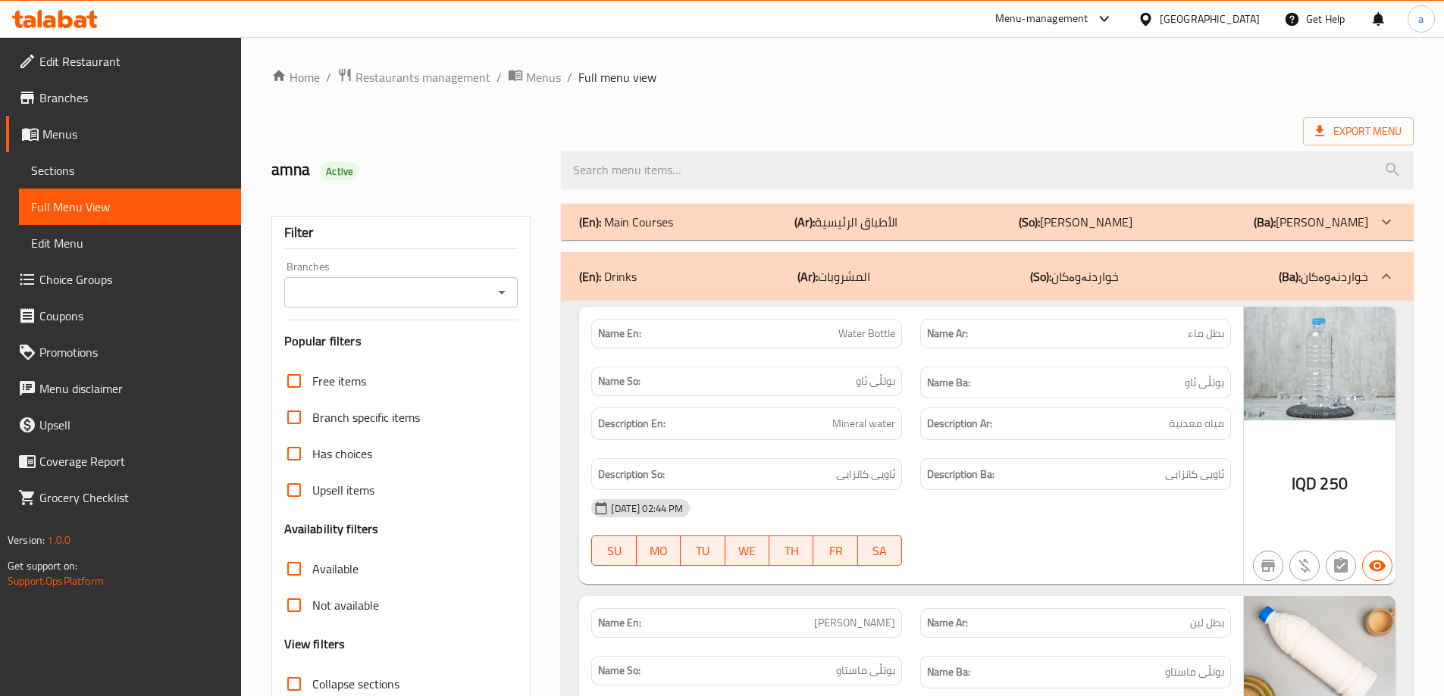
click at [812, 267] on b "(Ar):" at bounding box center [807, 276] width 20 height 23
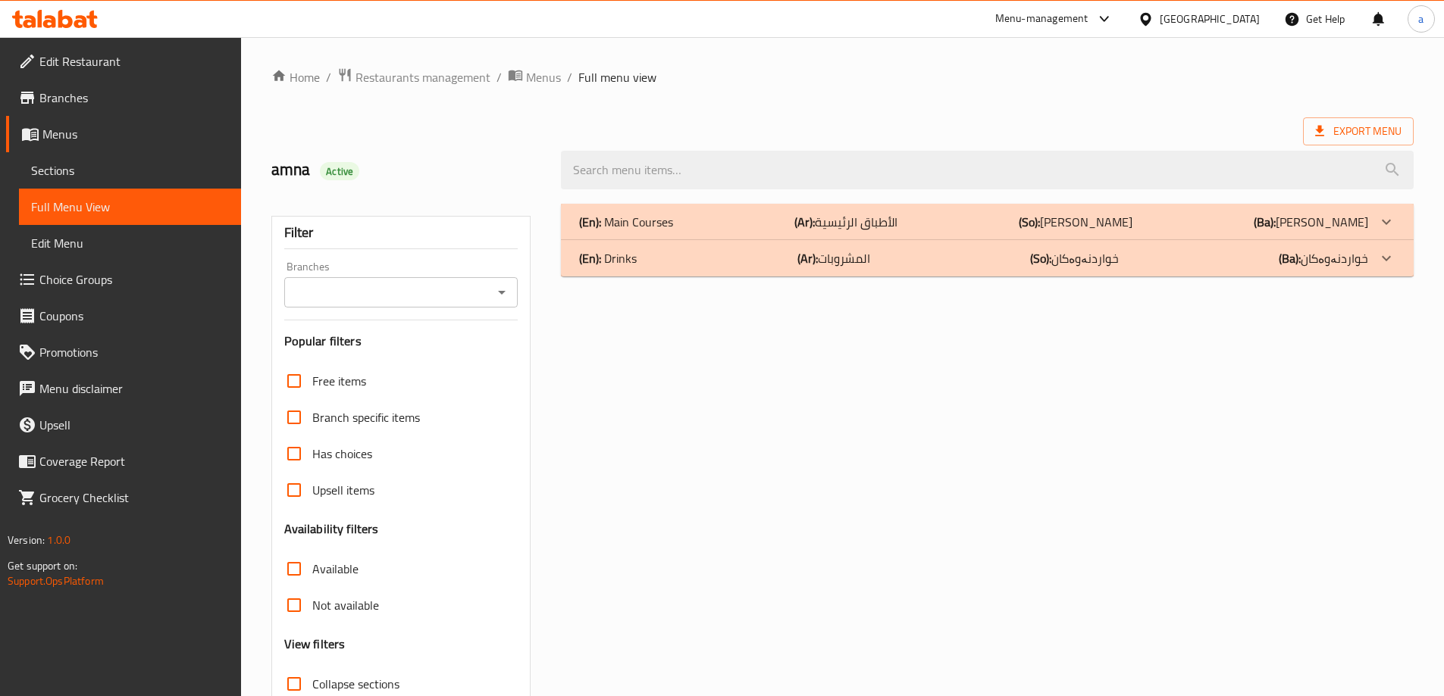
click at [812, 233] on b "(Ar):" at bounding box center [804, 222] width 20 height 23
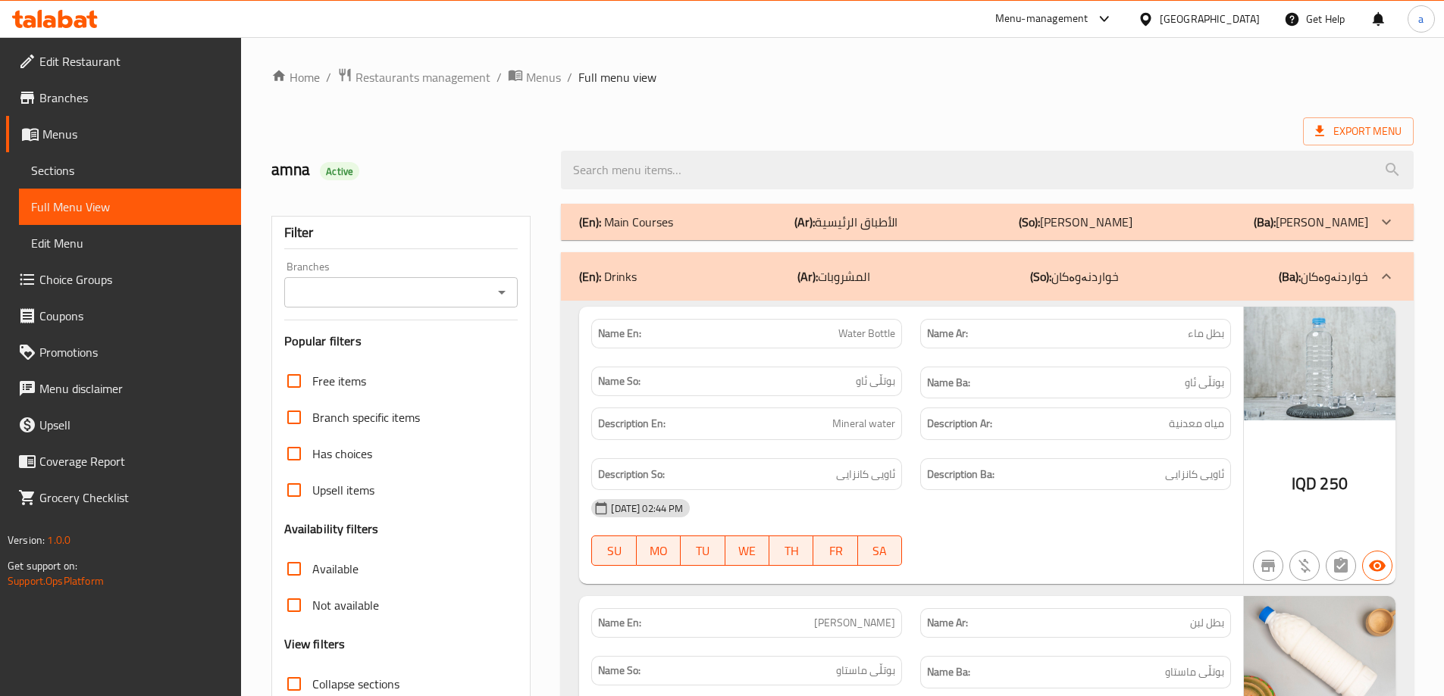
click at [491, 303] on div "Branches" at bounding box center [401, 292] width 234 height 30
click at [501, 298] on icon "Open" at bounding box center [502, 292] width 18 height 18
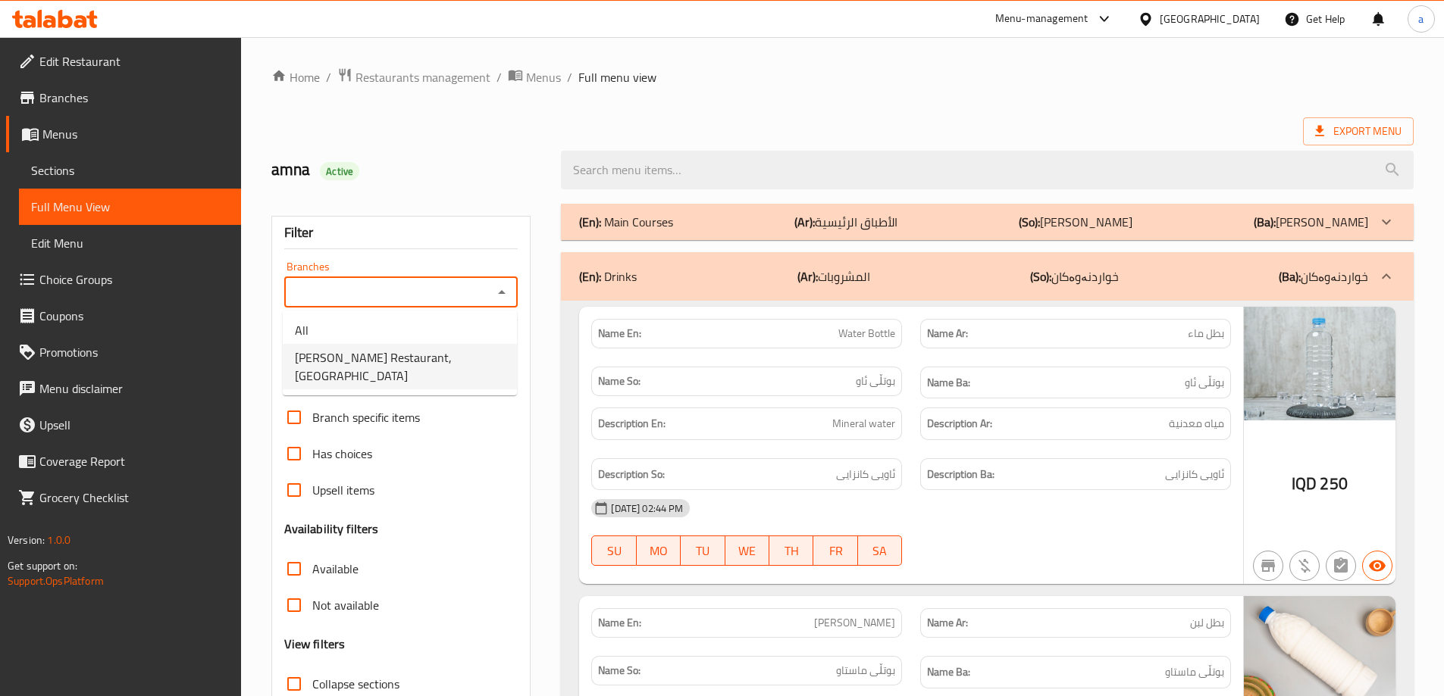
click at [460, 362] on span "Al Pasha Restaurant,Al aathameya" at bounding box center [400, 367] width 210 height 36
type input "Al Pasha Restaurant,Al aathameya"
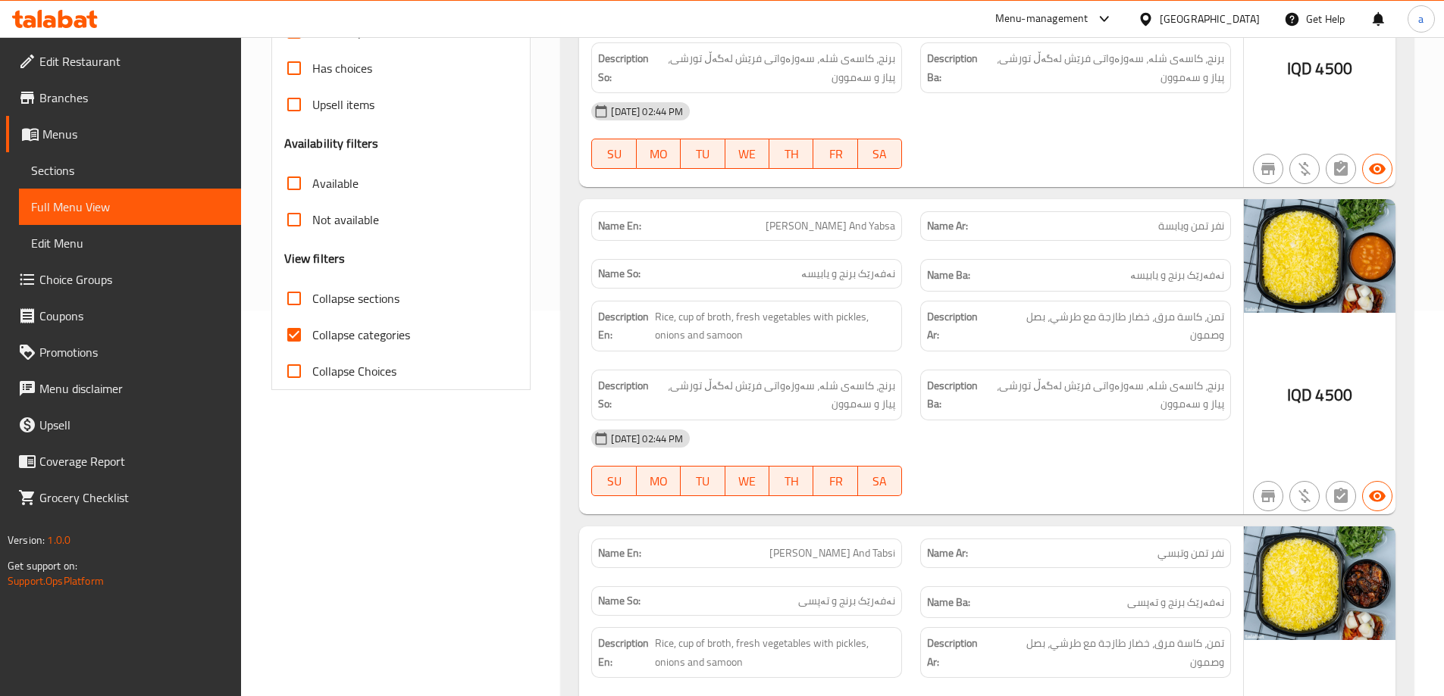
scroll to position [455, 0]
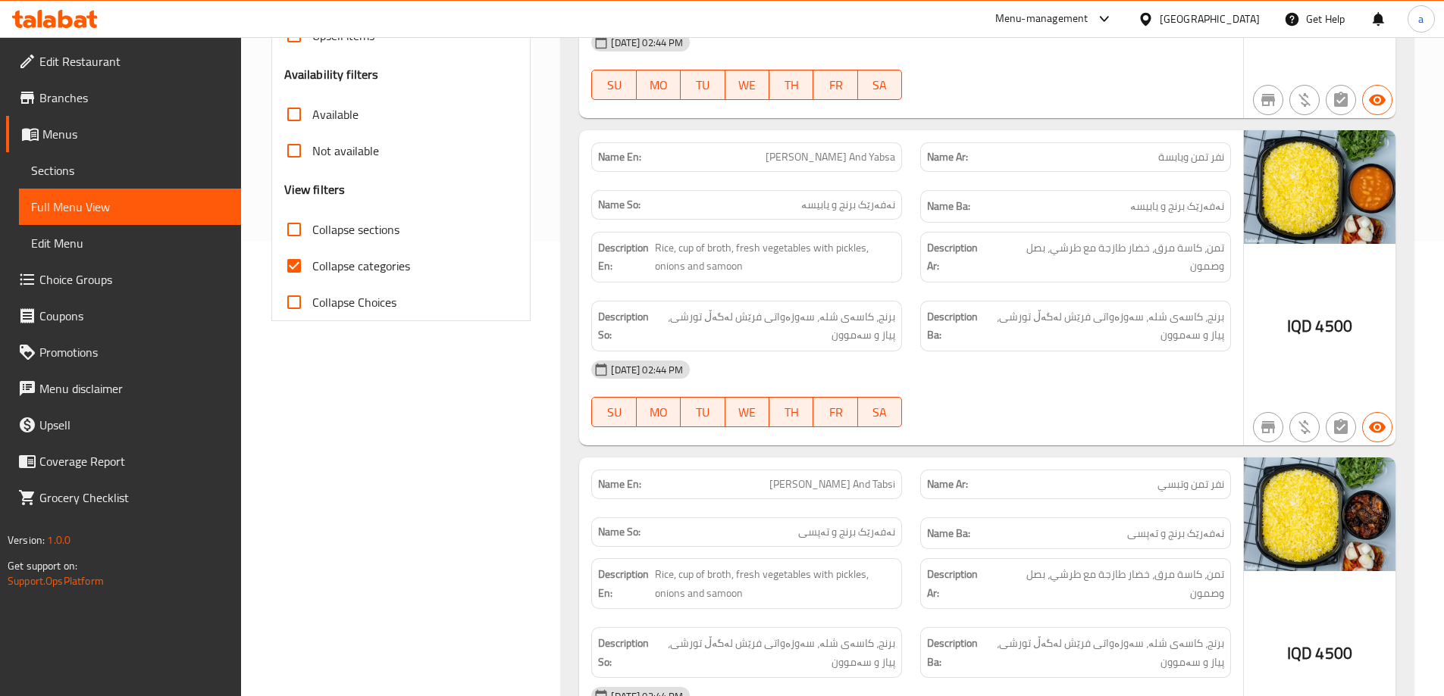
click at [298, 264] on input "Collapse categories" at bounding box center [294, 266] width 36 height 36
checkbox input "false"
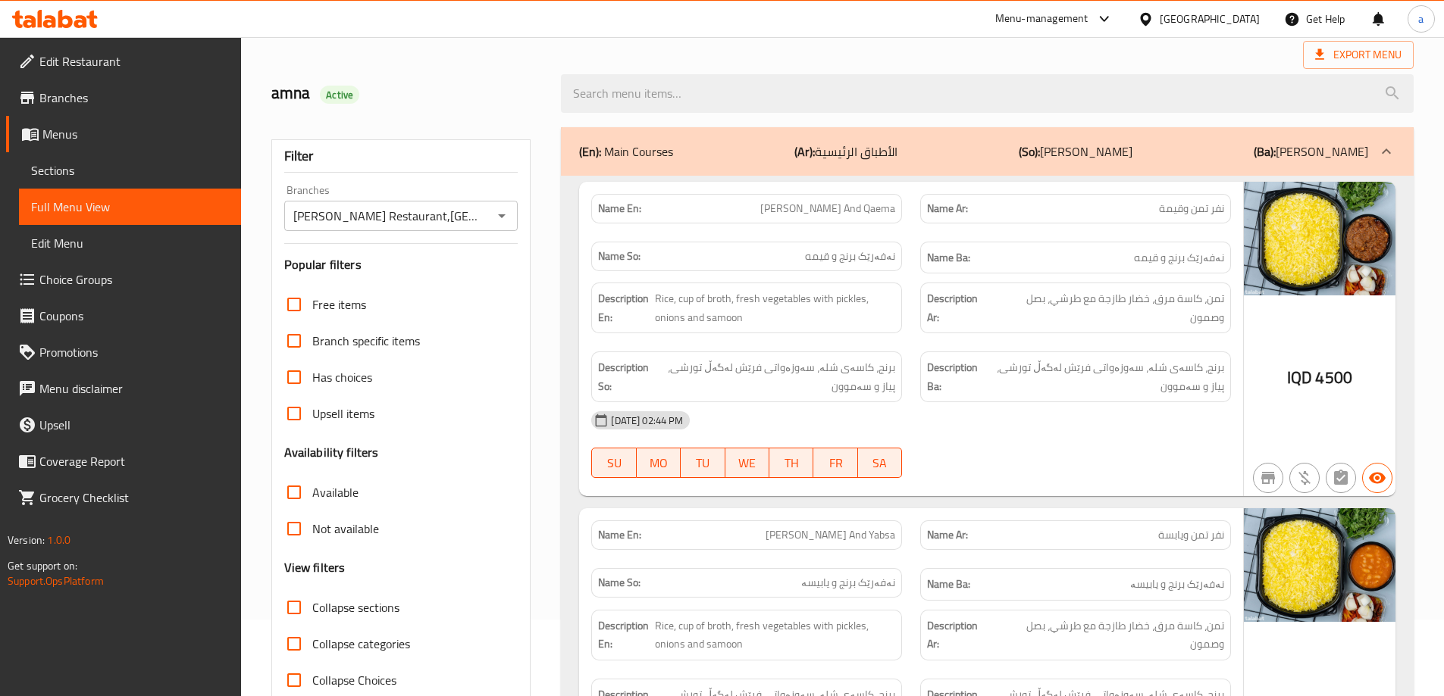
scroll to position [10, 0]
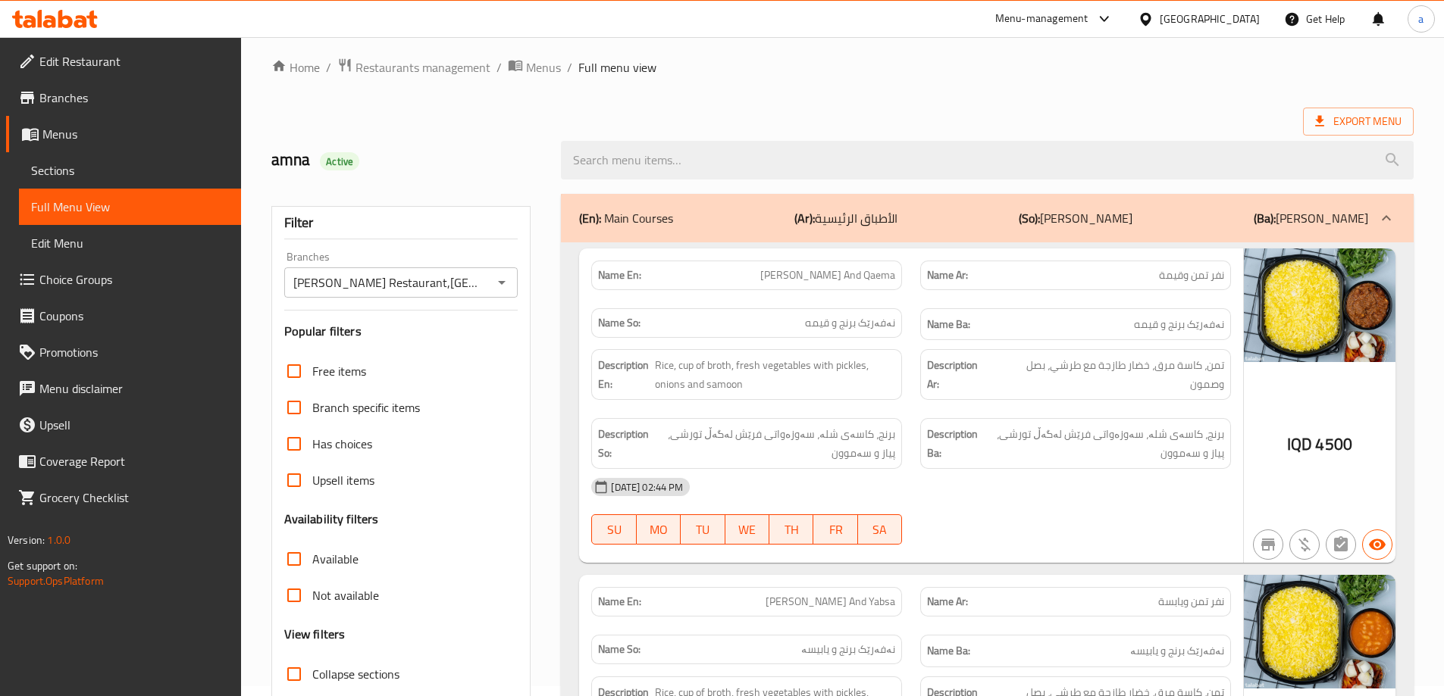
click at [479, 284] on input "Al Pasha Restaurant,Al aathameya" at bounding box center [389, 282] width 200 height 21
click at [86, 107] on span "Branches" at bounding box center [133, 98] width 189 height 18
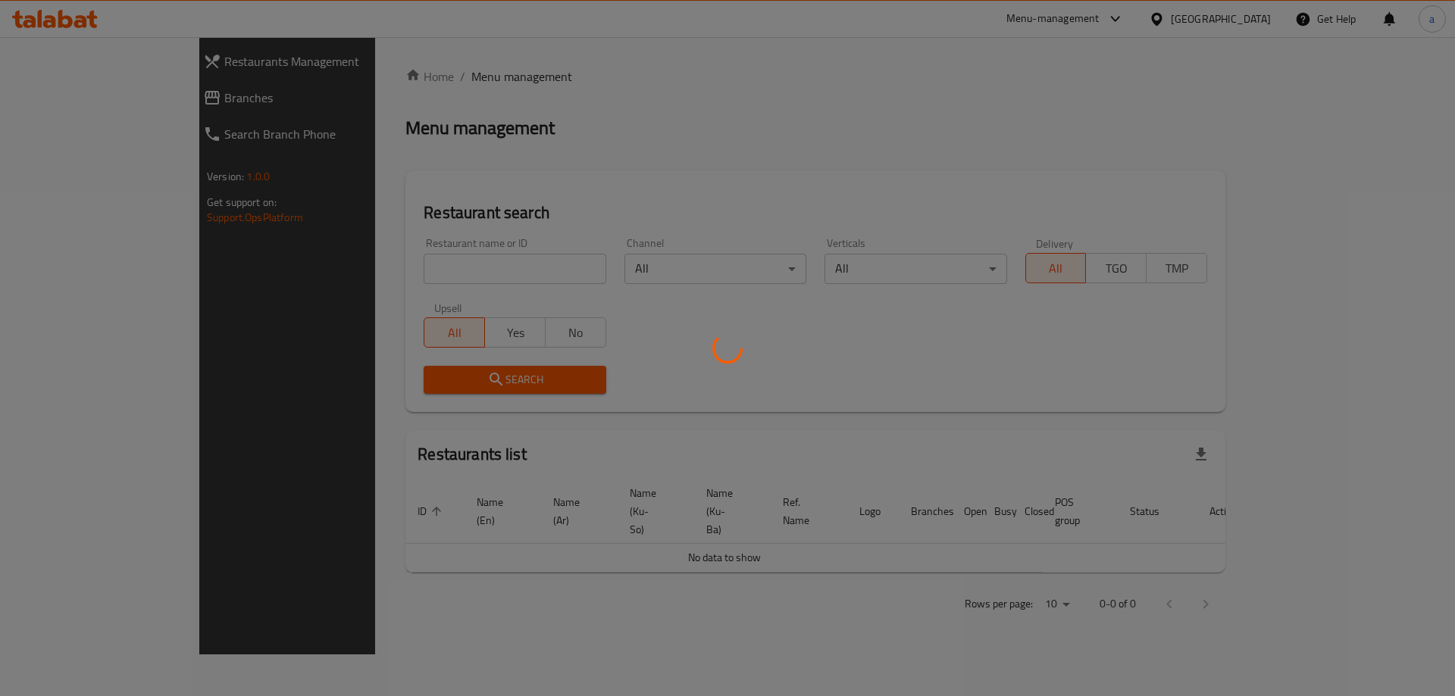
click at [77, 101] on div at bounding box center [727, 348] width 1455 height 696
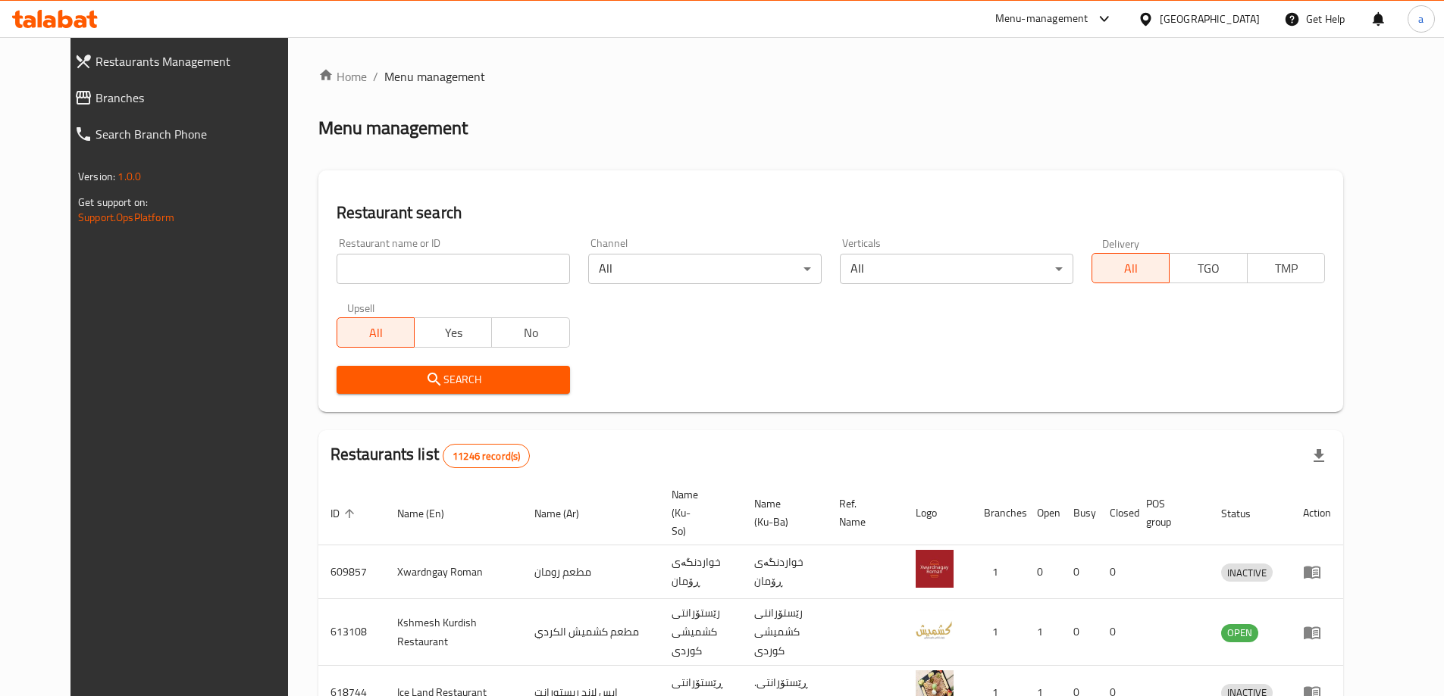
click at [402, 252] on div "Restaurant name or ID Restaurant name or ID" at bounding box center [452, 261] width 233 height 46
click at [411, 268] on input "search" at bounding box center [452, 269] width 233 height 30
paste input "774007"
type input "774007"
click at [489, 378] on span "Search" at bounding box center [453, 380] width 209 height 19
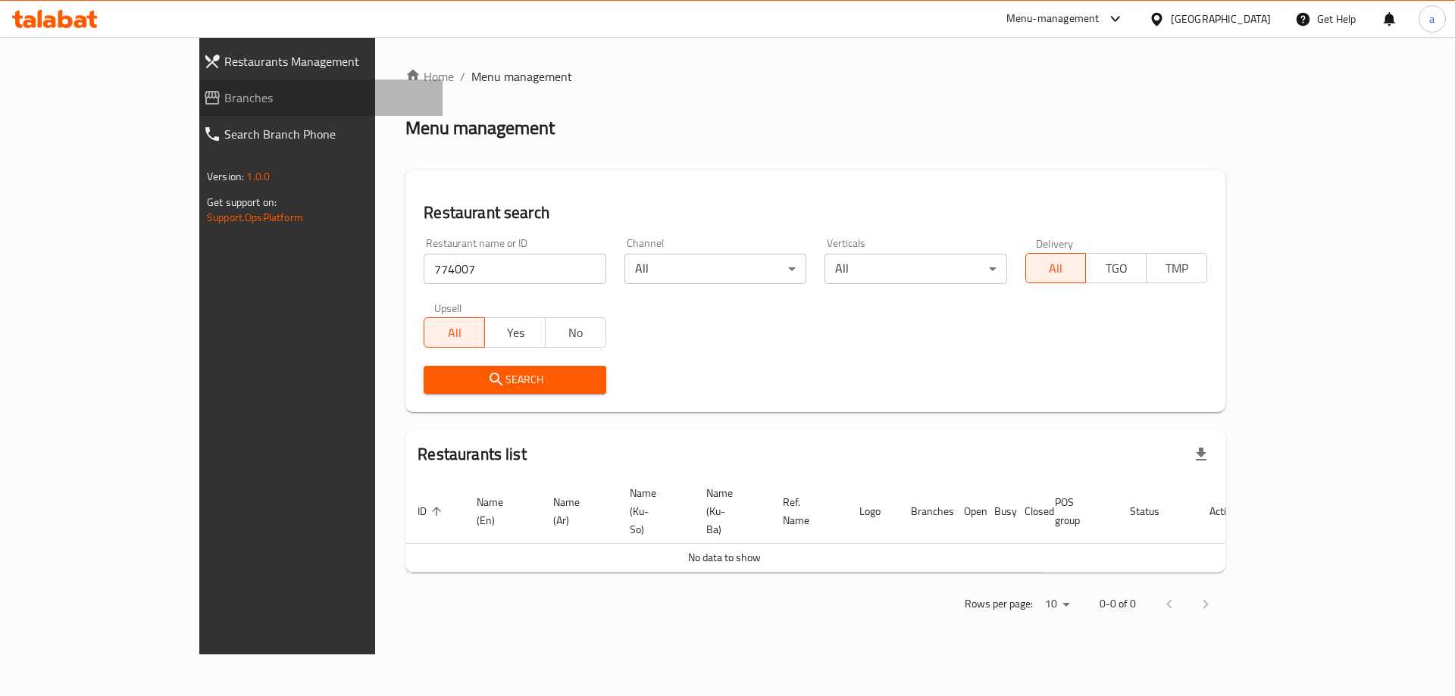
click at [224, 100] on span "Branches" at bounding box center [327, 98] width 206 height 18
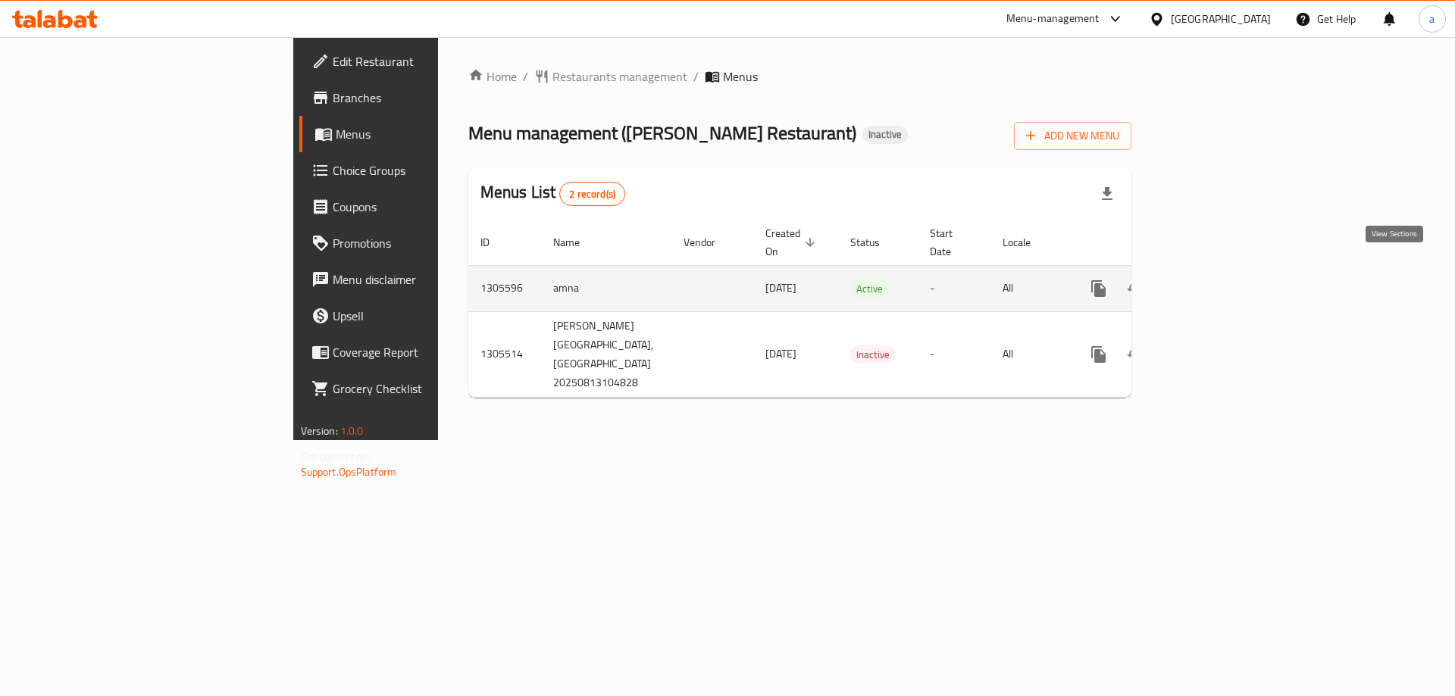
click at [1226, 273] on link "enhanced table" at bounding box center [1208, 289] width 36 height 36
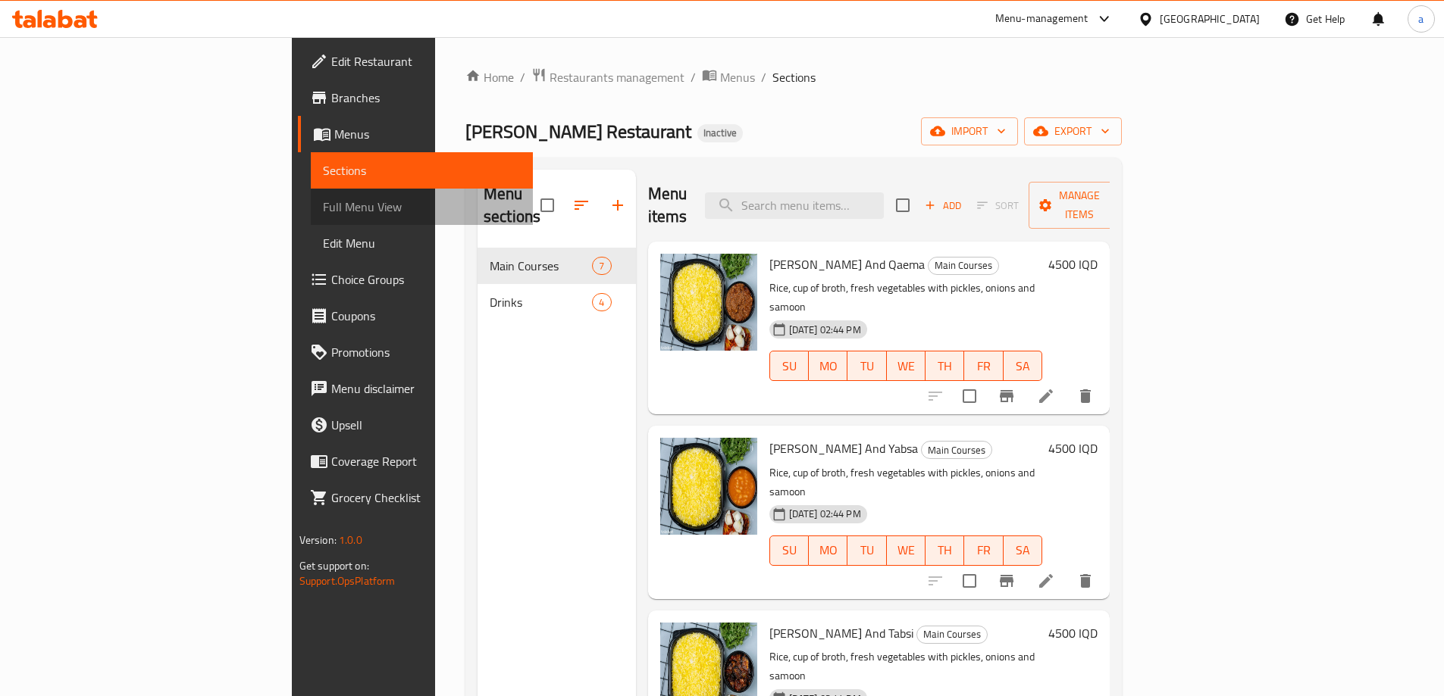
click at [323, 199] on span "Full Menu View" at bounding box center [422, 207] width 198 height 18
